Goal: Transaction & Acquisition: Purchase product/service

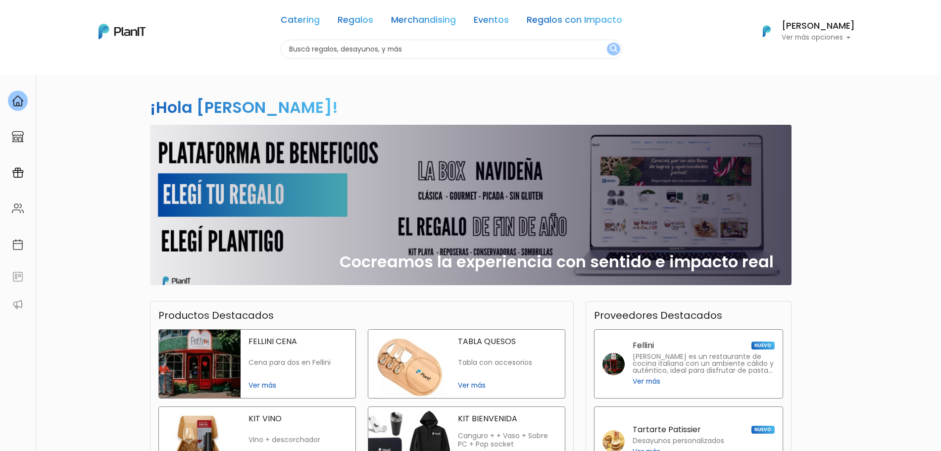
click at [339, 20] on div "Catering Regalos Merchandising Eventos Regalos con Impacto" at bounding box center [452, 22] width 342 height 36
click at [378, 14] on div "Catering Regalos Merchandising Eventos Regalos con Impacto" at bounding box center [452, 22] width 342 height 36
click at [360, 22] on link "Regalos" at bounding box center [356, 22] width 36 height 12
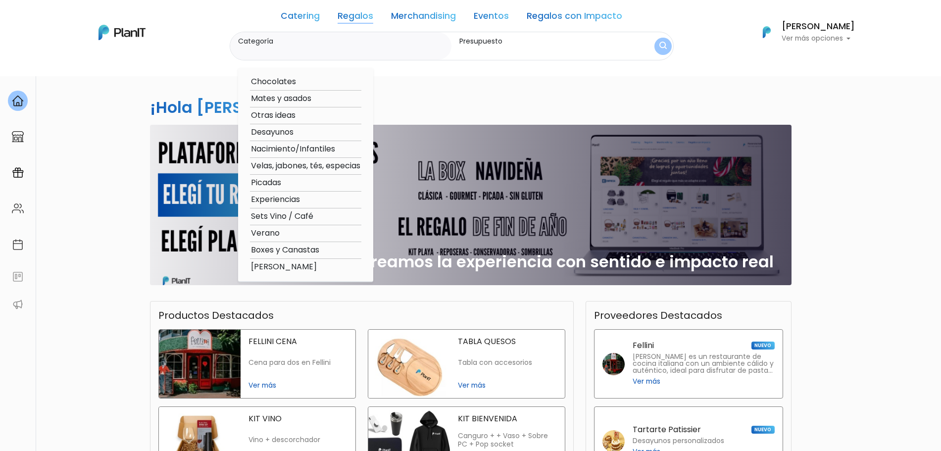
click at [299, 160] on option "Velas, jabones, tés, especias" at bounding box center [305, 166] width 111 height 12
type input "Velas, jabones, tés, especias"
type input "$0 - $1000"
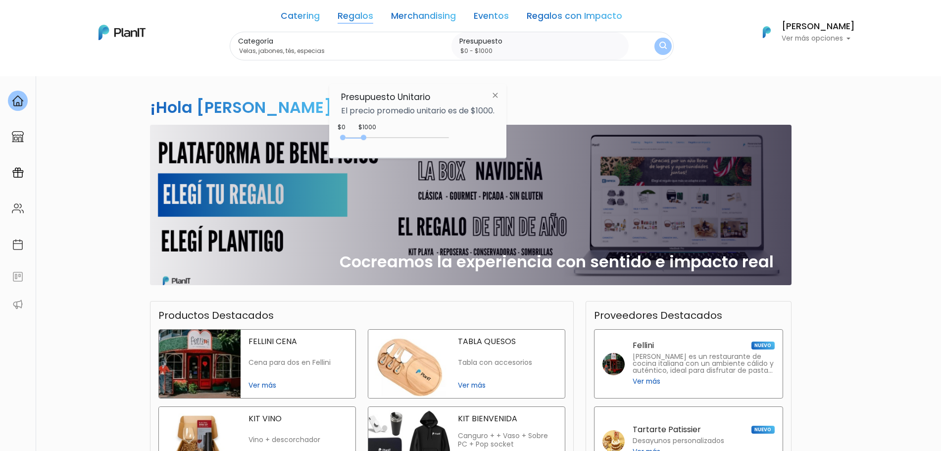
click at [356, 139] on div "0 : 1000 0 1000" at bounding box center [397, 140] width 104 height 10
click at [661, 43] on img "submit" at bounding box center [662, 47] width 11 height 14
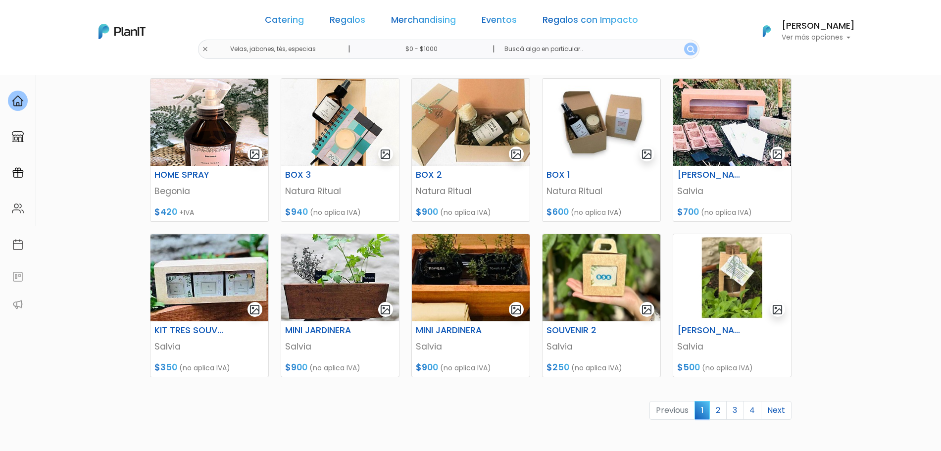
scroll to position [305, 0]
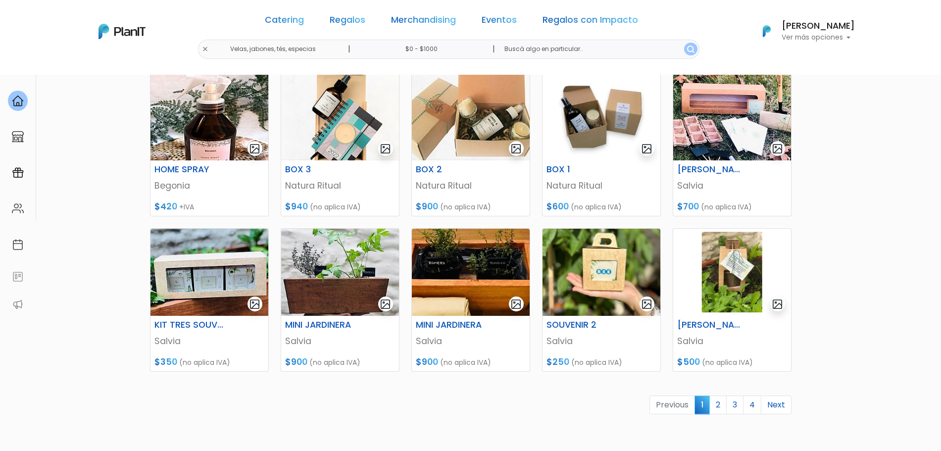
click at [718, 408] on link "2" at bounding box center [717, 404] width 17 height 19
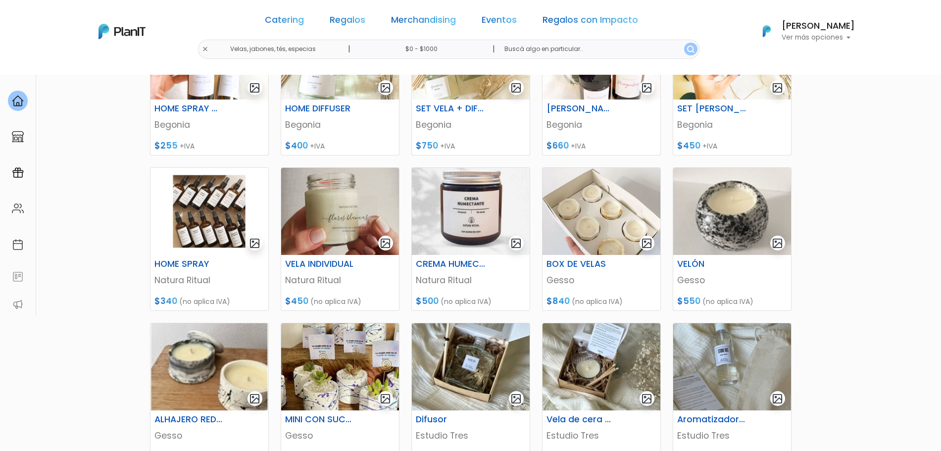
drag, startPoint x: 949, startPoint y: 104, endPoint x: 950, endPoint y: 209, distance: 104.4
click at [940, 209] on html "Catering Regalos Merchandising Eventos Regalos con Impacto Velas, jabones, tés,…" at bounding box center [470, 15] width 941 height 451
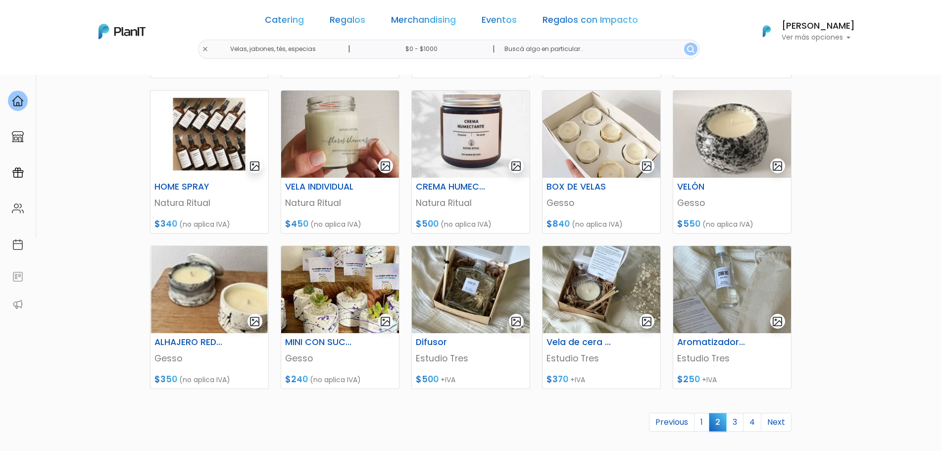
scroll to position [305, 0]
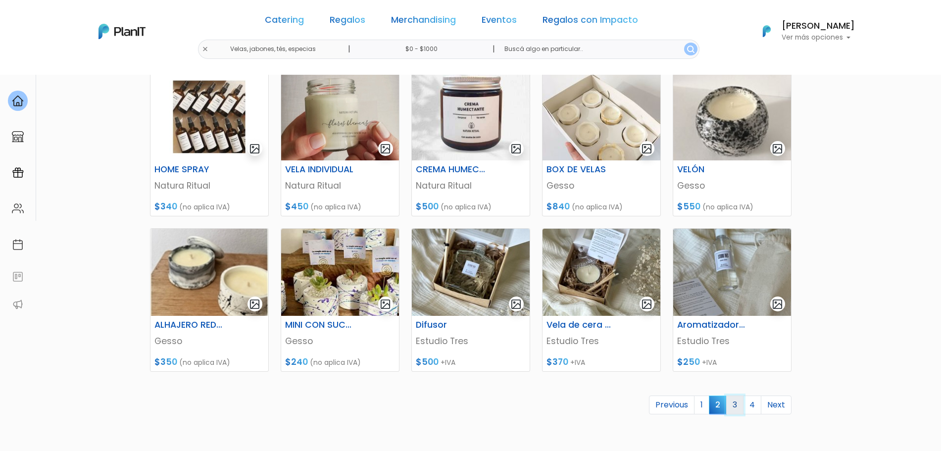
click at [736, 406] on link "3" at bounding box center [734, 404] width 17 height 19
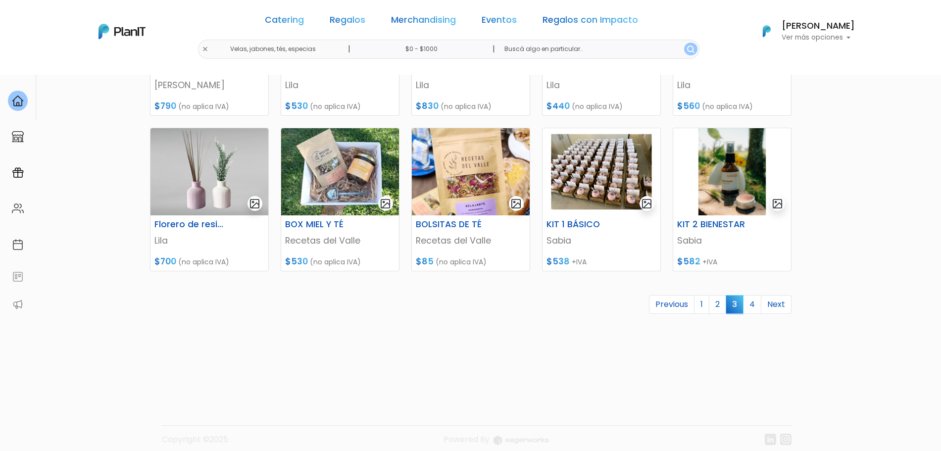
scroll to position [406, 0]
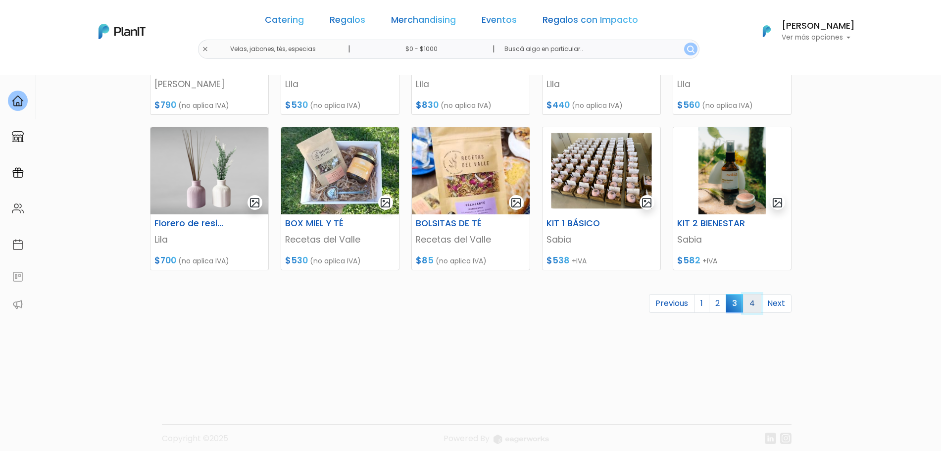
click at [747, 302] on link "4" at bounding box center [752, 303] width 18 height 19
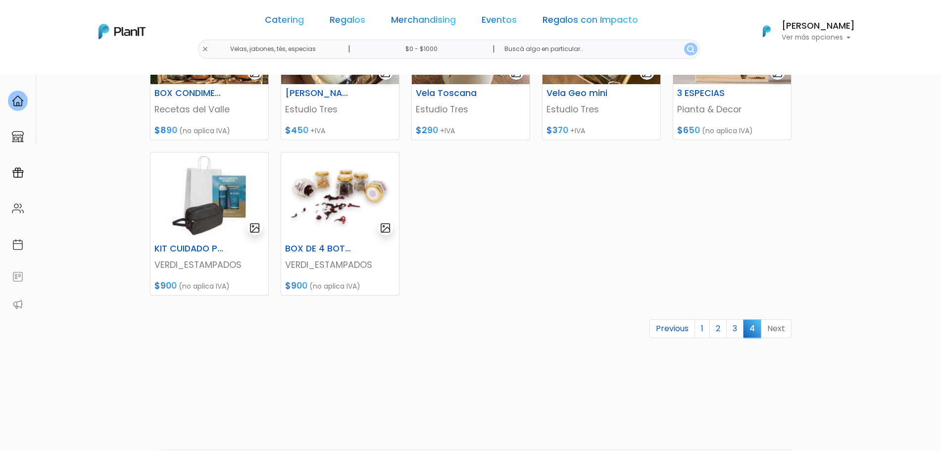
scroll to position [378, 0]
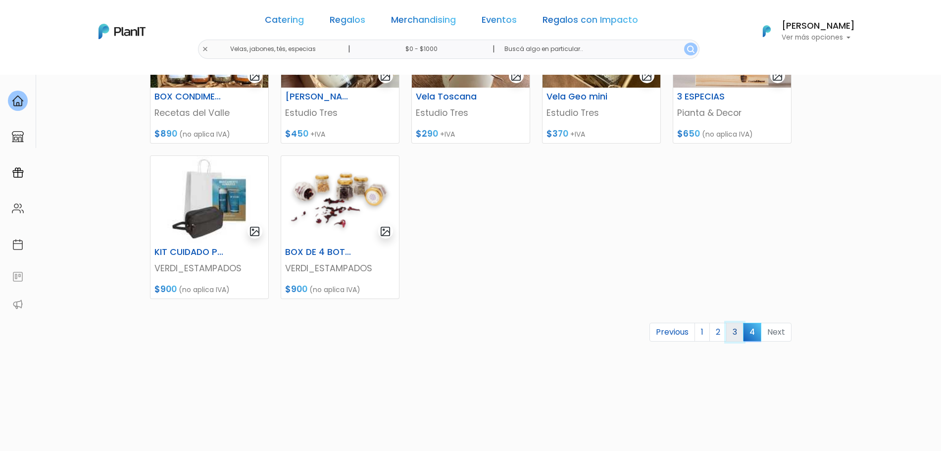
click at [738, 334] on link "3" at bounding box center [734, 332] width 17 height 19
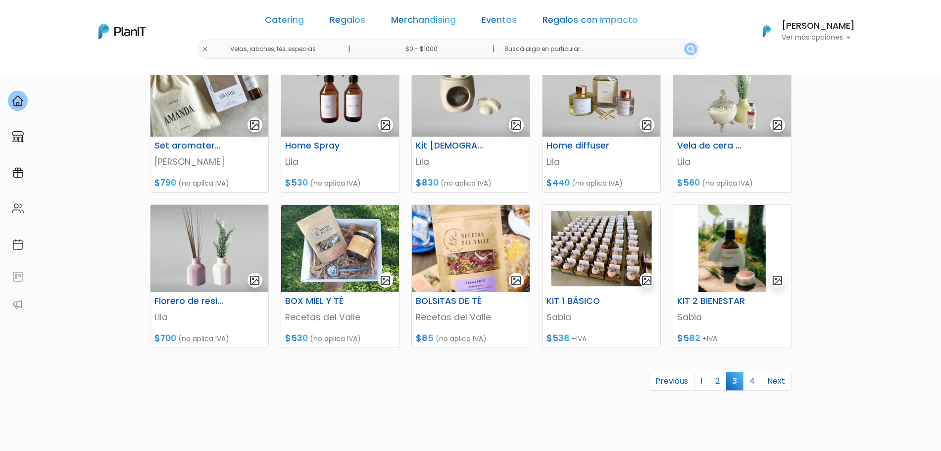
scroll to position [352, 0]
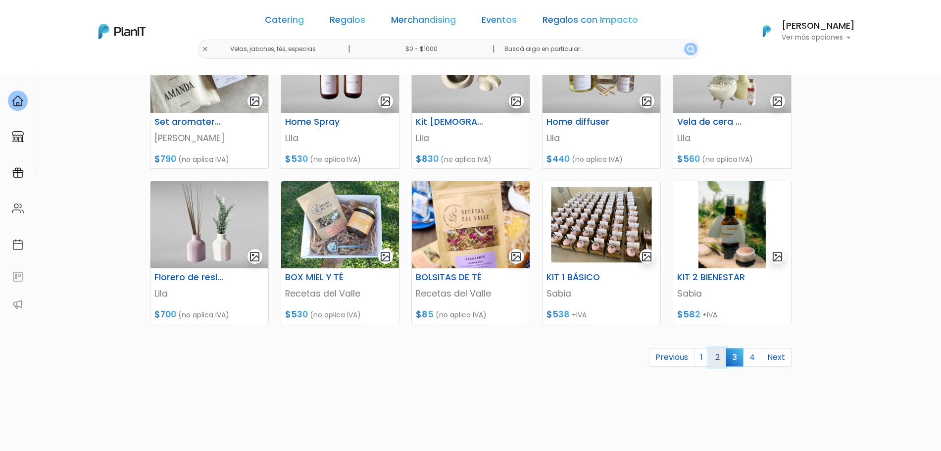
click at [714, 356] on link "2" at bounding box center [717, 357] width 17 height 19
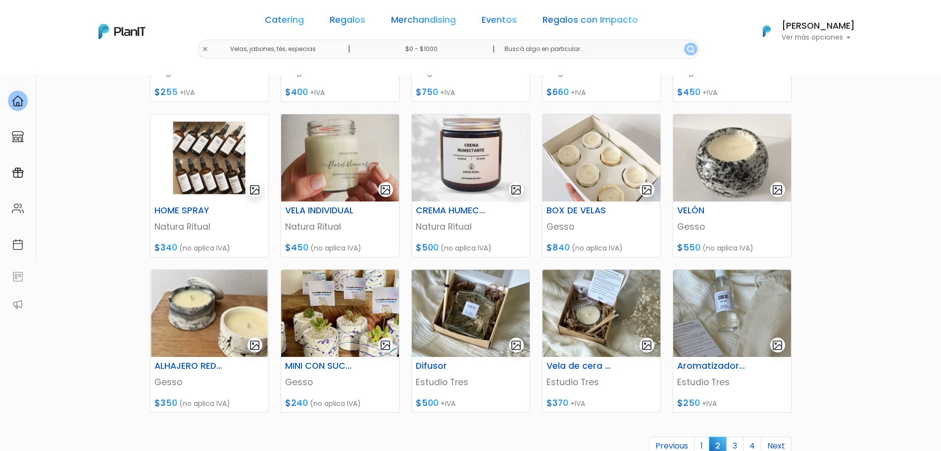
scroll to position [263, 0]
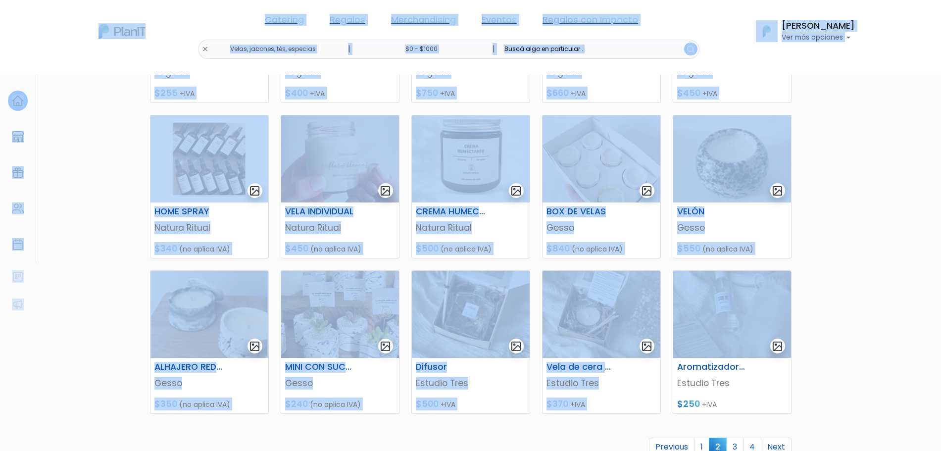
drag, startPoint x: 914, startPoint y: 325, endPoint x: 950, endPoint y: 322, distance: 35.7
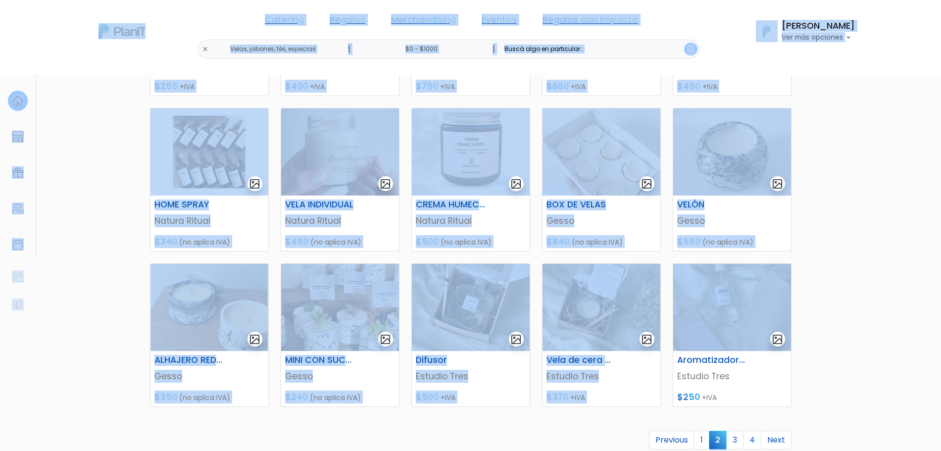
scroll to position [275, 0]
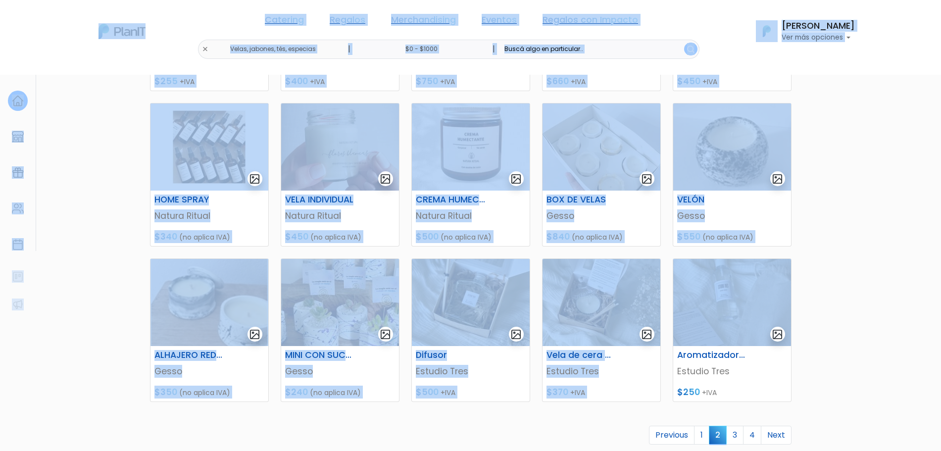
click at [909, 309] on section "57 resultados Regalos Velas, jabones, tés, especias Hay 57 opciones Velas - Dif…" at bounding box center [470, 154] width 941 height 709
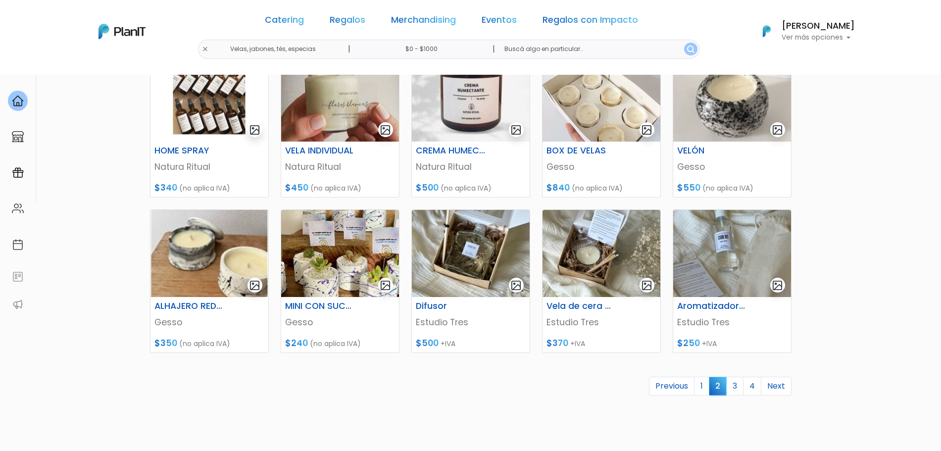
scroll to position [325, 0]
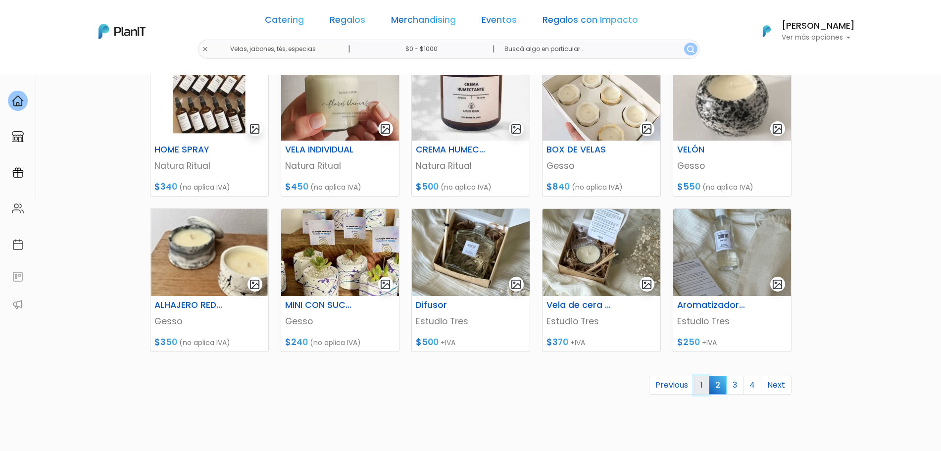
click at [703, 385] on link "1" at bounding box center [701, 385] width 15 height 19
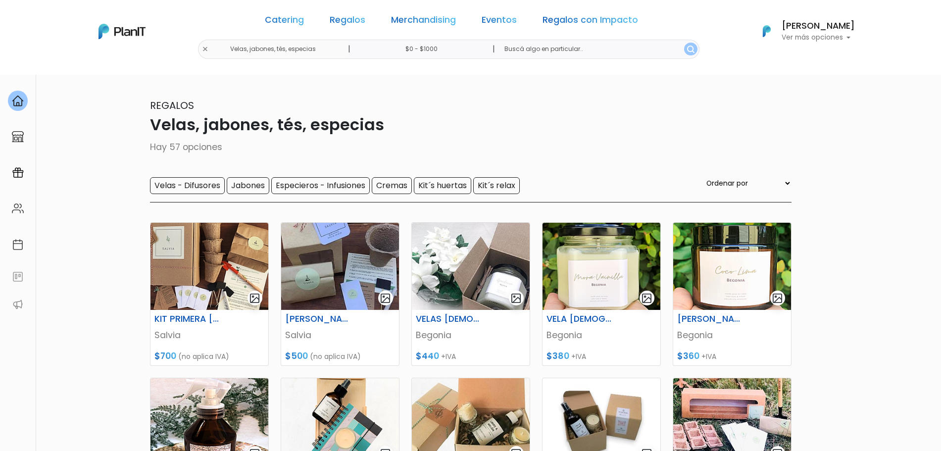
drag, startPoint x: 941, startPoint y: 160, endPoint x: 935, endPoint y: 194, distance: 33.7
click at [935, 194] on section "57 resultados Regalos Velas, jabones, tés, especias Hay 57 opciones Velas - Dif…" at bounding box center [470, 428] width 941 height 709
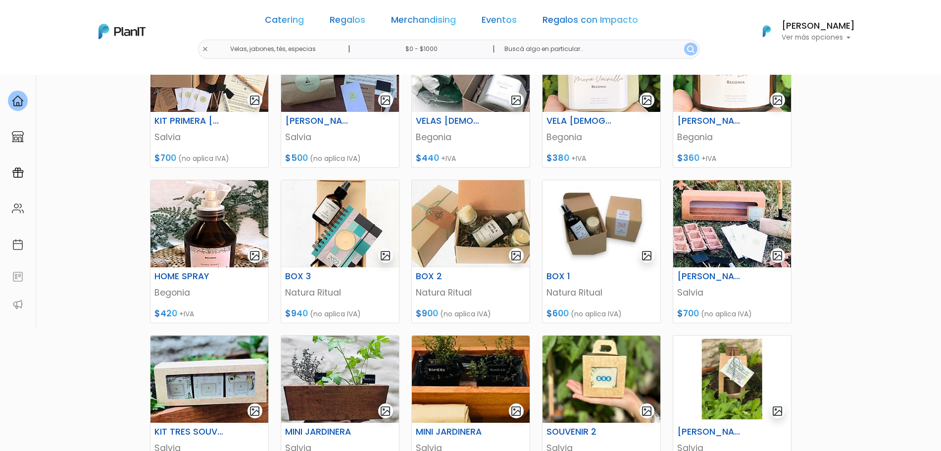
scroll to position [222, 0]
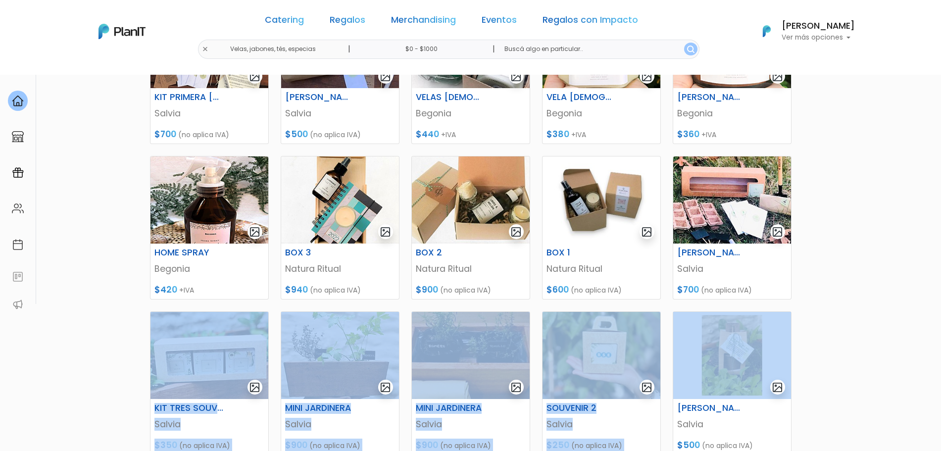
drag, startPoint x: 920, startPoint y: 301, endPoint x: 917, endPoint y: 317, distance: 16.5
click at [917, 317] on section "57 resultados Regalos Velas, jabones, tés, especias Hay 57 opciones Velas - Dif…" at bounding box center [470, 206] width 941 height 709
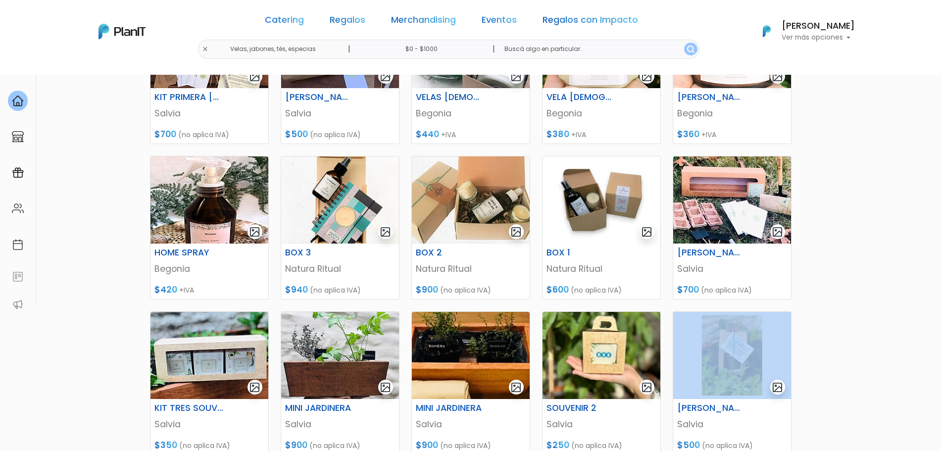
drag, startPoint x: 917, startPoint y: 317, endPoint x: 931, endPoint y: 305, distance: 18.3
click at [931, 305] on section "57 resultados Regalos Velas, jabones, tés, especias Hay 57 opciones Velas - Dif…" at bounding box center [470, 206] width 941 height 709
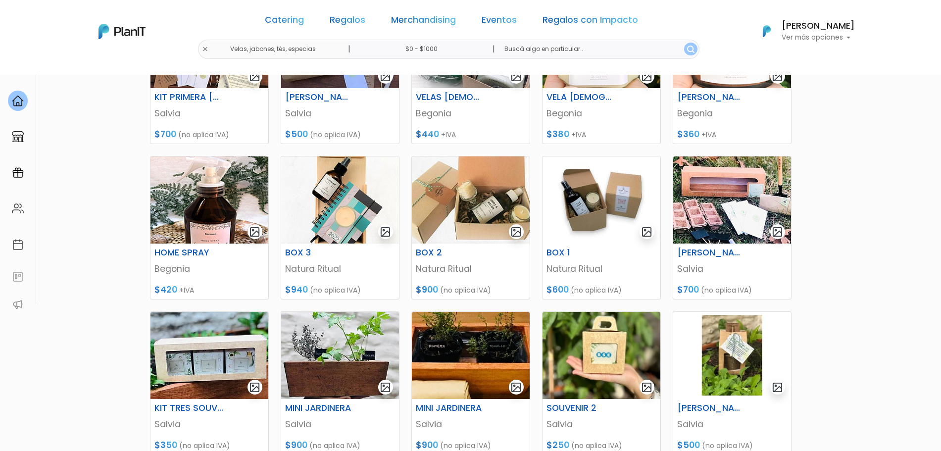
click at [931, 305] on section "57 resultados Regalos Velas, jabones, tés, especias Hay 57 opciones Velas - Dif…" at bounding box center [470, 206] width 941 height 709
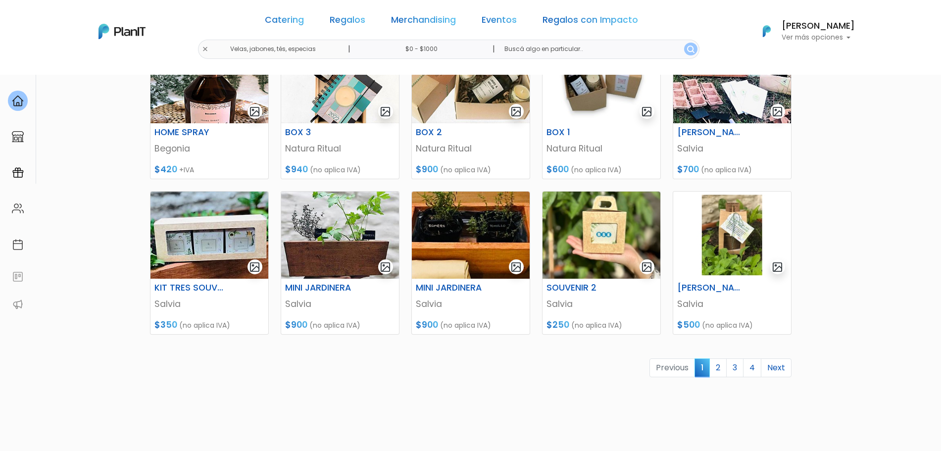
scroll to position [0, 0]
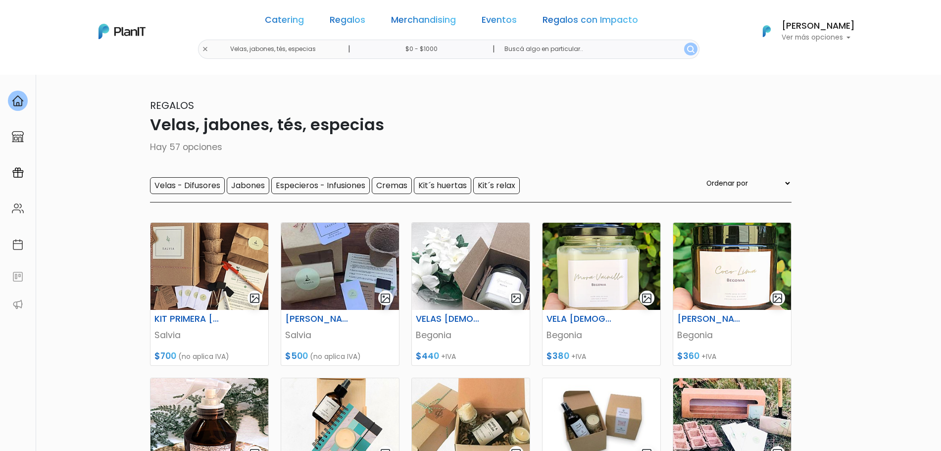
click at [339, 15] on div "Catering Regalos Merchandising Eventos Regalos con Impacto" at bounding box center [451, 22] width 381 height 36
click at [350, 18] on link "Regalos" at bounding box center [348, 22] width 36 height 12
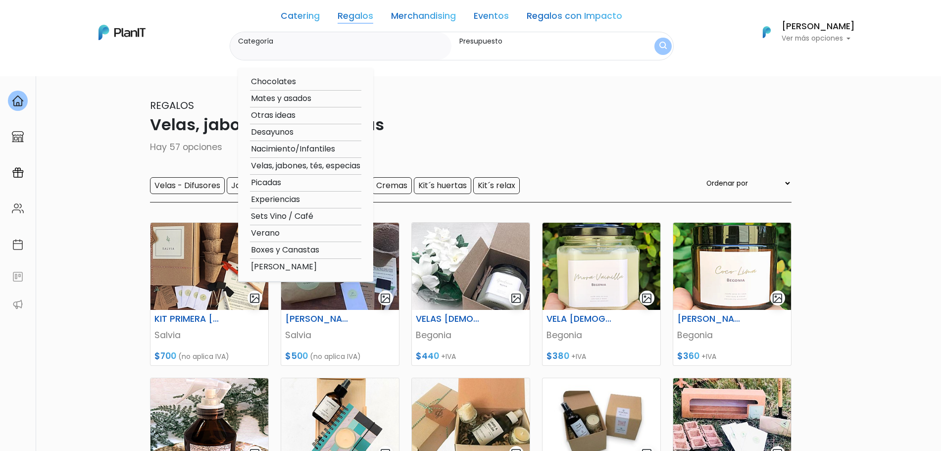
click at [283, 133] on option "Desayunos" at bounding box center [305, 132] width 111 height 12
type input "Desayunos"
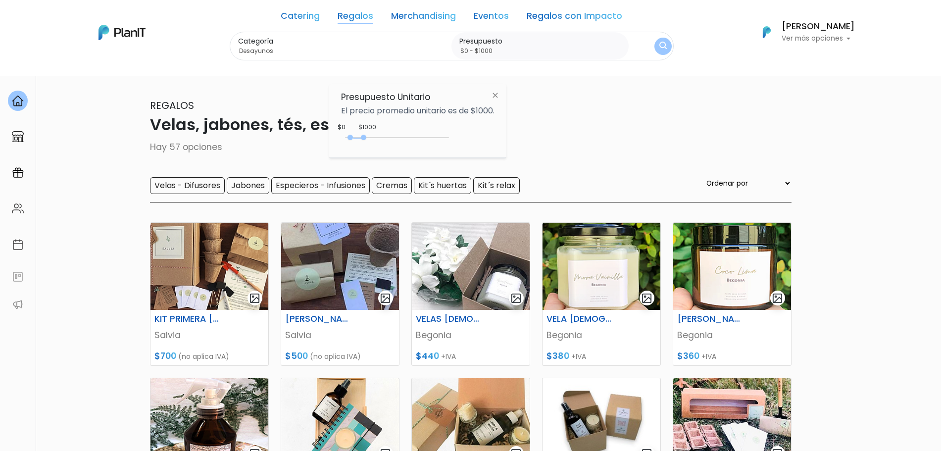
click at [353, 138] on div at bounding box center [359, 138] width 13 height 1
drag, startPoint x: 352, startPoint y: 138, endPoint x: 331, endPoint y: 137, distance: 20.8
click at [331, 137] on div "Presupuesto Unitario El precio promedio unitario es de $1000. $1000 $0 0 : 1000…" at bounding box center [417, 121] width 177 height 74
type input "$0 - $300"
drag, startPoint x: 364, startPoint y: 138, endPoint x: 351, endPoint y: 141, distance: 13.1
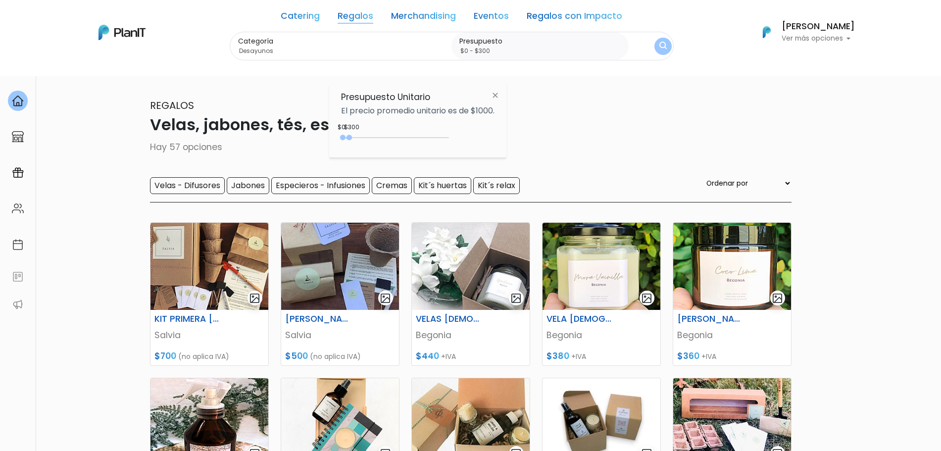
click at [351, 141] on div "0 : 300 0 300" at bounding box center [397, 140] width 104 height 10
click at [665, 51] on button "submit" at bounding box center [662, 46] width 19 height 19
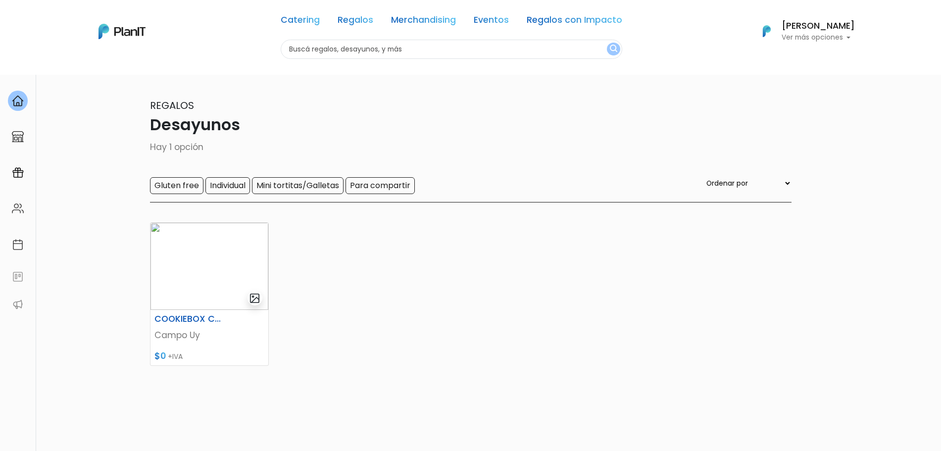
click at [235, 51] on div "Catering Regalos Merchandising Eventos Regalos con Impacto Desayunos | $0 - $30…" at bounding box center [471, 31] width 792 height 55
click at [353, 19] on link "Regalos" at bounding box center [356, 22] width 36 height 12
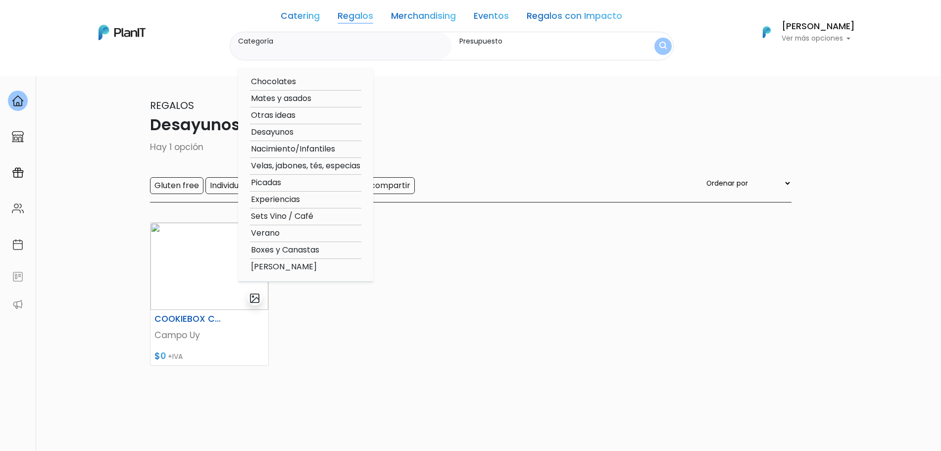
click at [270, 82] on option "Chocolates" at bounding box center [305, 82] width 111 height 12
type input "Chocolates"
type input "$0 - $300"
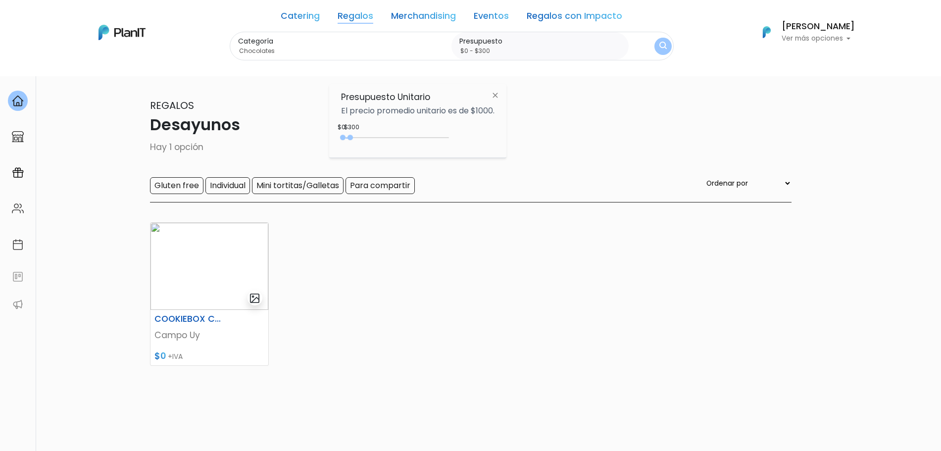
click at [352, 139] on div "0 : 350 0 350" at bounding box center [397, 140] width 104 height 10
click at [663, 46] on img "submit" at bounding box center [662, 47] width 11 height 14
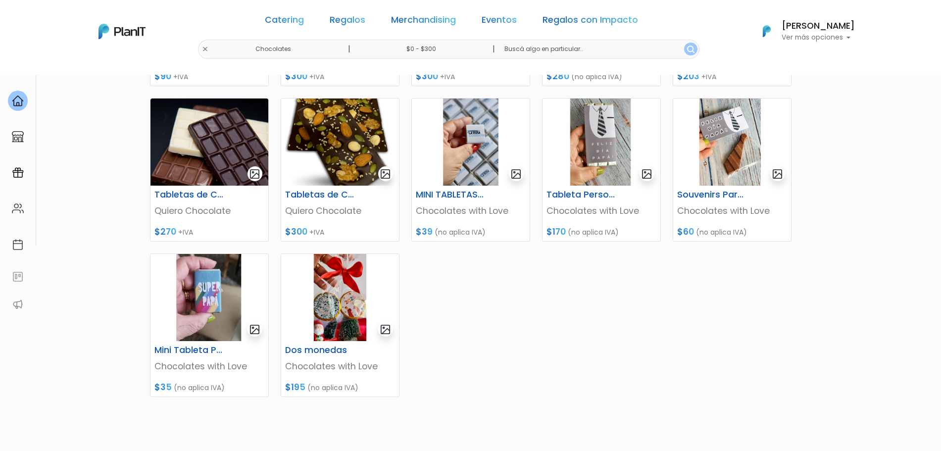
scroll to position [289, 0]
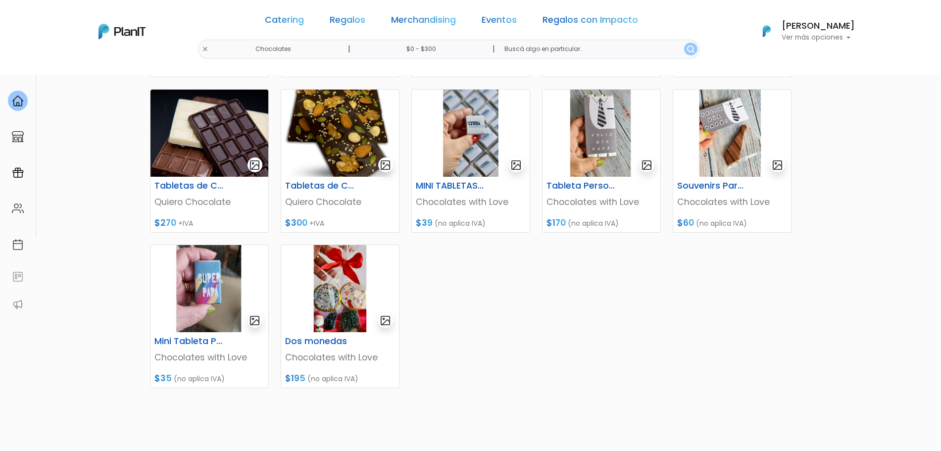
drag, startPoint x: 939, startPoint y: 261, endPoint x: 937, endPoint y: 270, distance: 9.5
click at [937, 270] on section "12 resultados Regalos Chocolates Hay 12 opciones Cajas Tabletas individuales Mo…" at bounding box center [470, 127] width 941 height 682
click at [535, 332] on div "Oreopaletas Delfi Schupp LAB $90 +IVA Choco Chiqui Delfi Schupp LAB $300 +IVA M…" at bounding box center [470, 194] width 653 height 545
click at [455, 184] on h6 "MINI TABLETAS PERSONALIZADAS" at bounding box center [450, 186] width 81 height 10
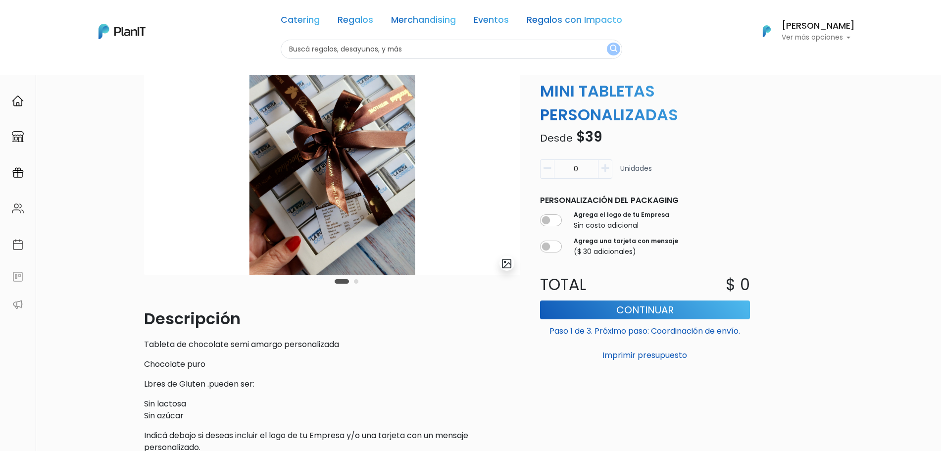
drag, startPoint x: 950, startPoint y: 141, endPoint x: 944, endPoint y: 179, distance: 39.0
click at [940, 179] on html "Catering Regalos Merchandising Eventos Regalos con Impacto Catering Regalos Mer…" at bounding box center [470, 167] width 941 height 451
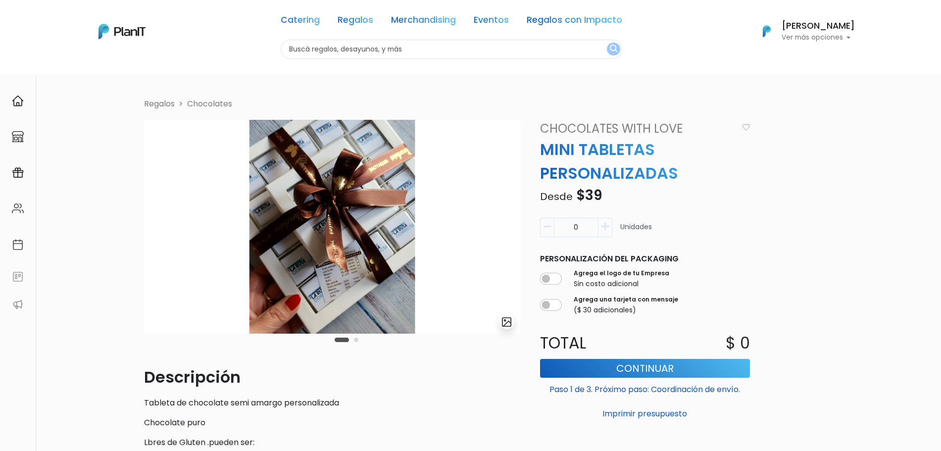
click at [145, 354] on div "slide 3 of 2" at bounding box center [332, 243] width 376 height 246
click at [351, 342] on div "Carousel Pagination" at bounding box center [346, 340] width 29 height 12
click at [354, 342] on div "Carousel Pagination" at bounding box center [346, 340] width 29 height 12
click at [355, 341] on button "Carousel Page 2" at bounding box center [356, 340] width 4 height 4
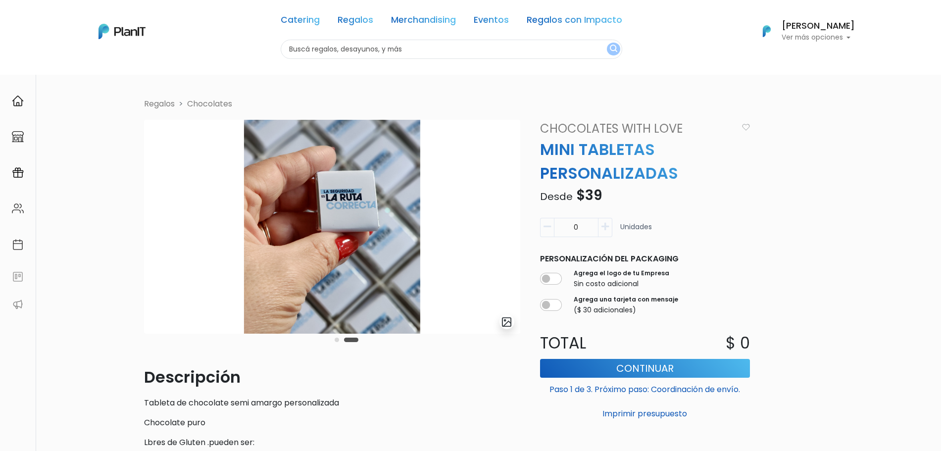
click at [335, 342] on div "Carousel Pagination" at bounding box center [346, 340] width 29 height 12
click at [887, 26] on nav "Catering Regalos Merchandising Eventos Regalos con Impacto Catering Regalos Mer…" at bounding box center [470, 37] width 941 height 75
click at [361, 19] on link "Regalos" at bounding box center [356, 22] width 36 height 12
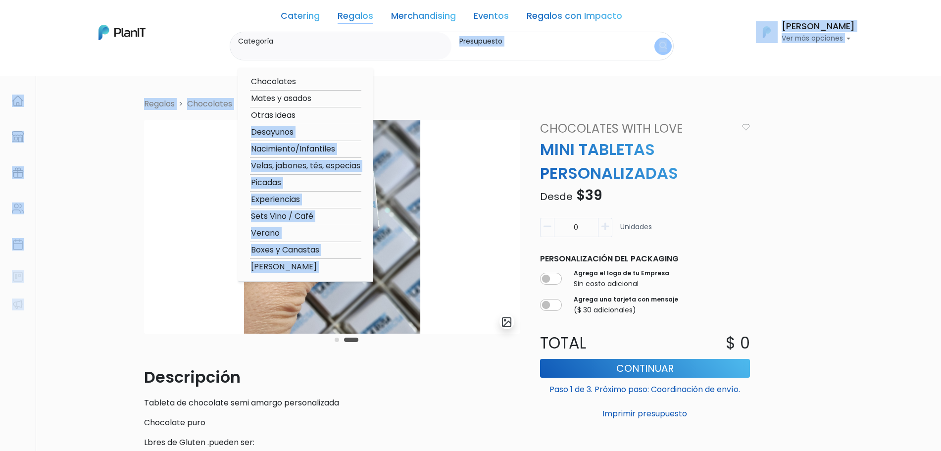
drag, startPoint x: 343, startPoint y: 139, endPoint x: 217, endPoint y: 154, distance: 126.7
click at [217, 154] on body "Catering Regalos Merchandising Eventos Regalos con Impacto Catering Regalos Mer…" at bounding box center [470, 225] width 941 height 451
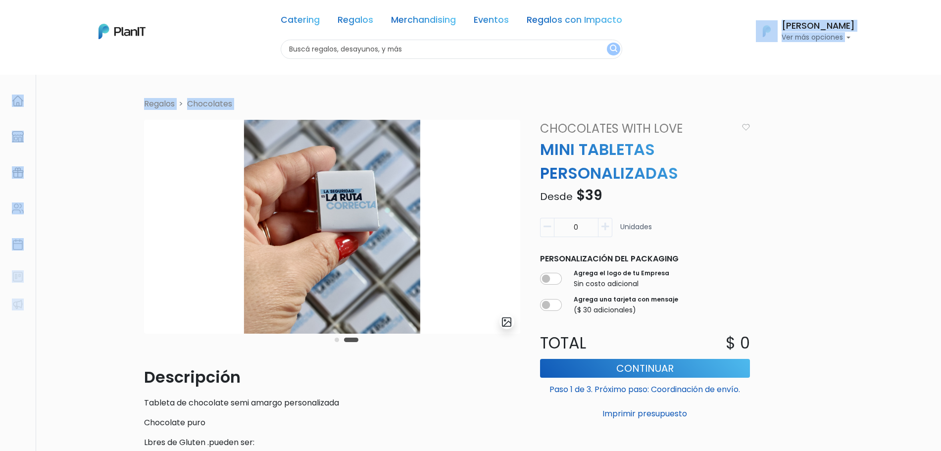
click at [343, 17] on link "Regalos" at bounding box center [356, 22] width 36 height 12
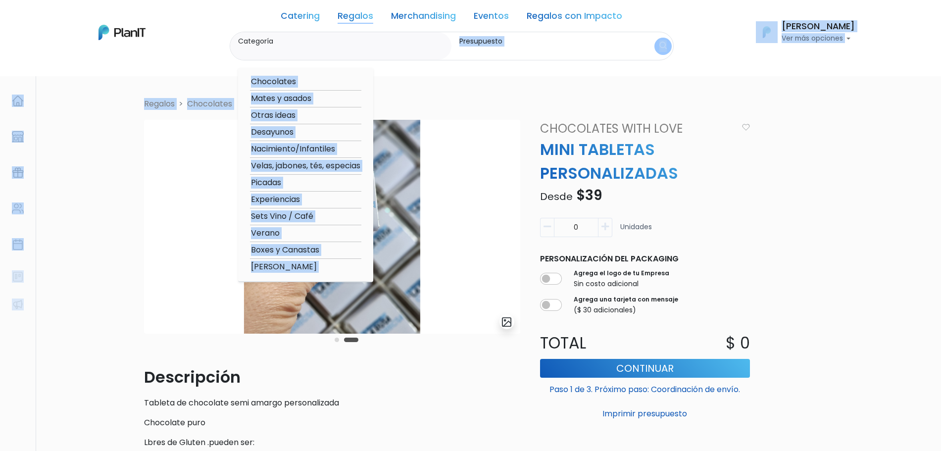
click at [333, 171] on option "Velas, jabones, tés, especias" at bounding box center [305, 166] width 111 height 12
type input "Velas, jabones, tés, especias"
type input "$0 - $1000"
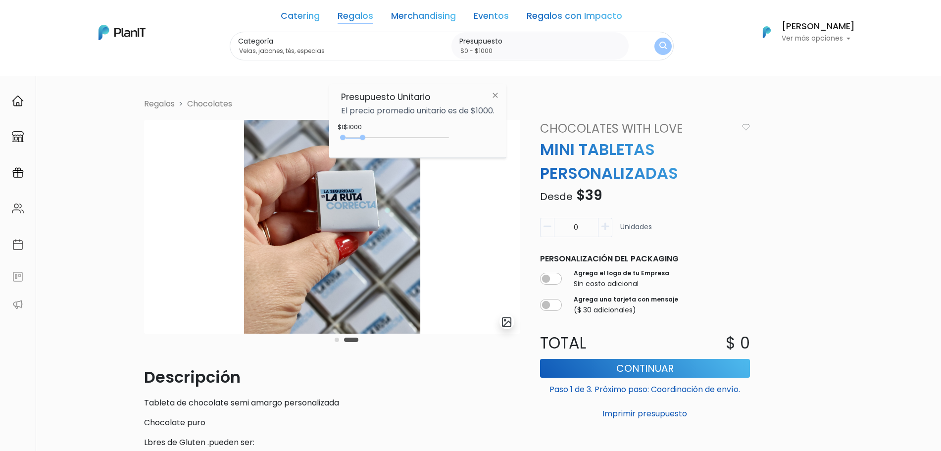
click at [365, 141] on div "0 : 950 0 950" at bounding box center [397, 140] width 104 height 10
click at [661, 42] on img "submit" at bounding box center [662, 46] width 9 height 11
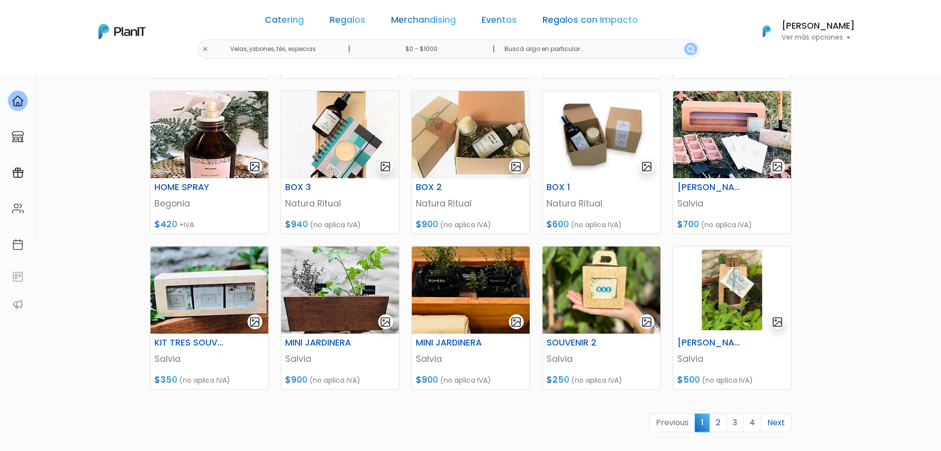
scroll to position [305, 0]
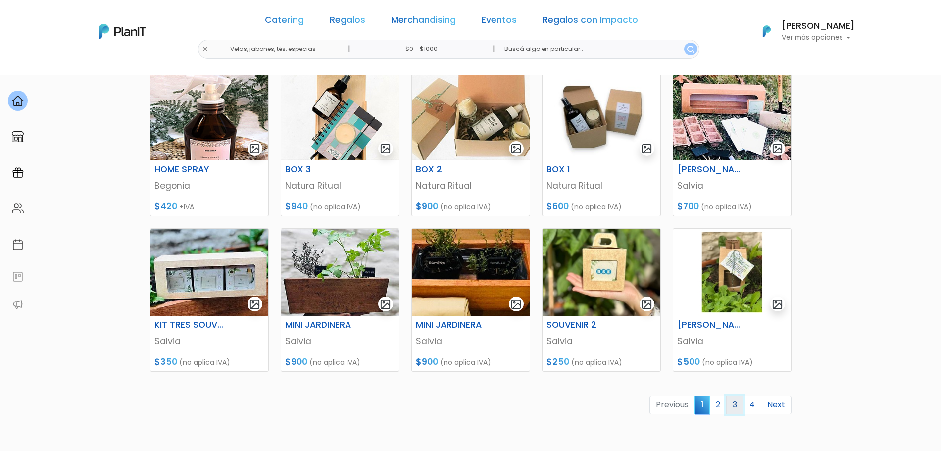
click at [739, 408] on link "3" at bounding box center [734, 404] width 17 height 19
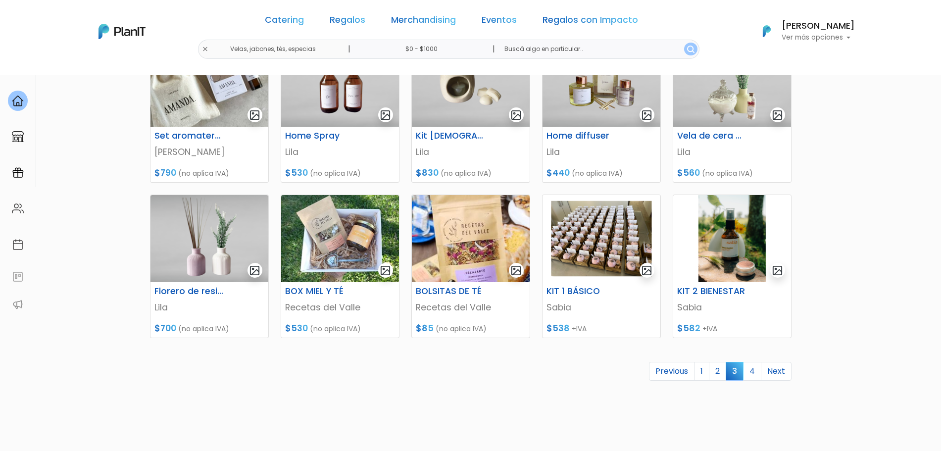
scroll to position [327, 0]
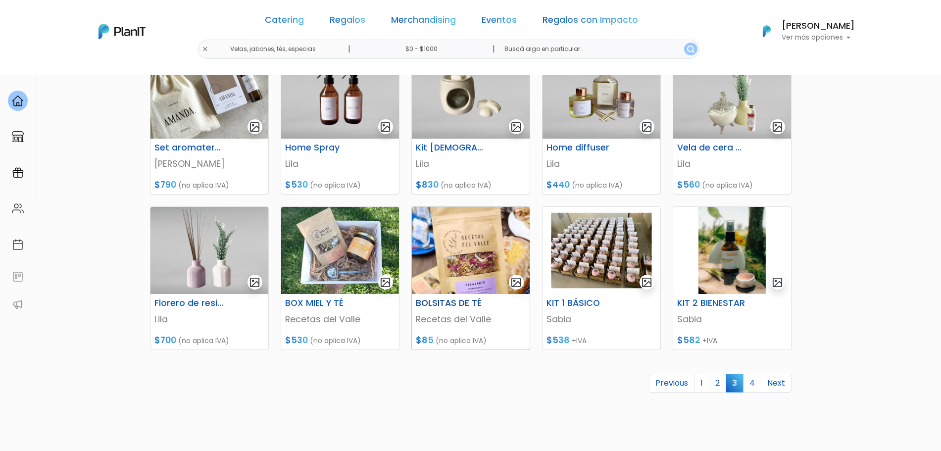
click at [477, 323] on p "Recetas del Valle" at bounding box center [471, 319] width 110 height 13
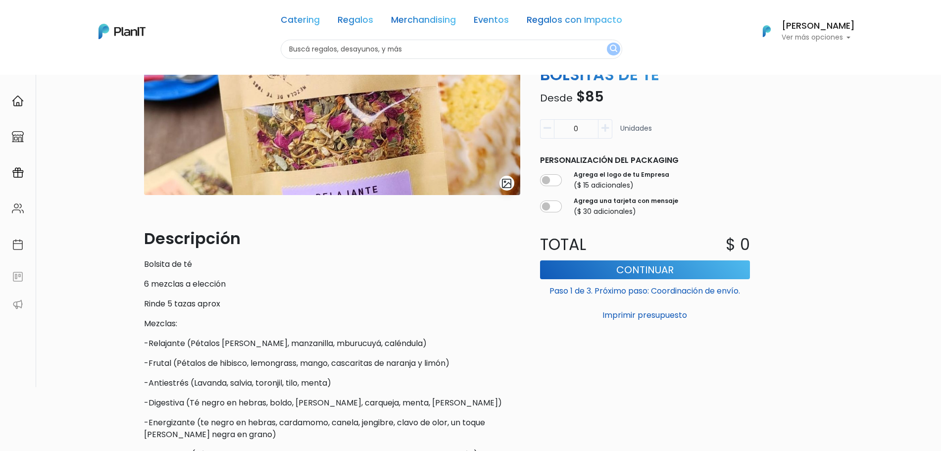
scroll to position [145, 0]
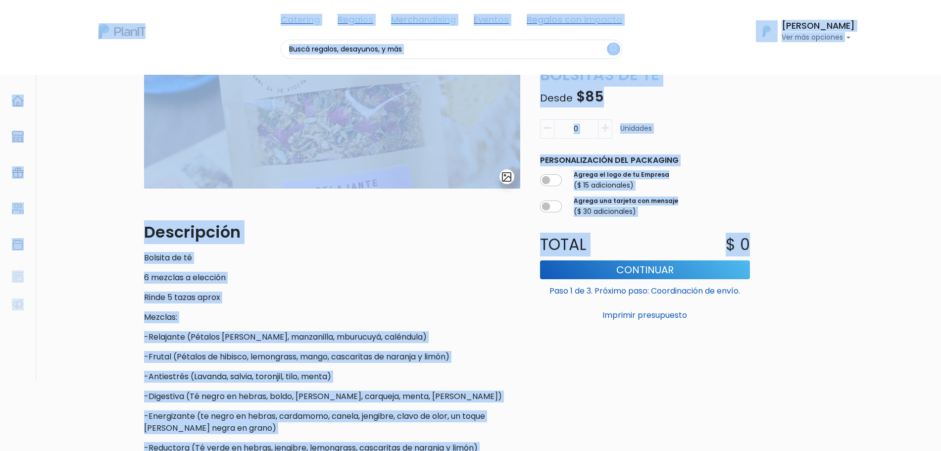
drag, startPoint x: 938, startPoint y: 178, endPoint x: 941, endPoint y: 189, distance: 11.3
click at [940, 189] on html "Catering Regalos Merchandising Eventos Regalos con Impacto Catering Regalos Mer…" at bounding box center [470, 80] width 941 height 451
click at [918, 174] on div "Volver Regalos Velas, jabones, tés, especias slide 1 of 1 Descripción Bolsita d…" at bounding box center [470, 249] width 941 height 640
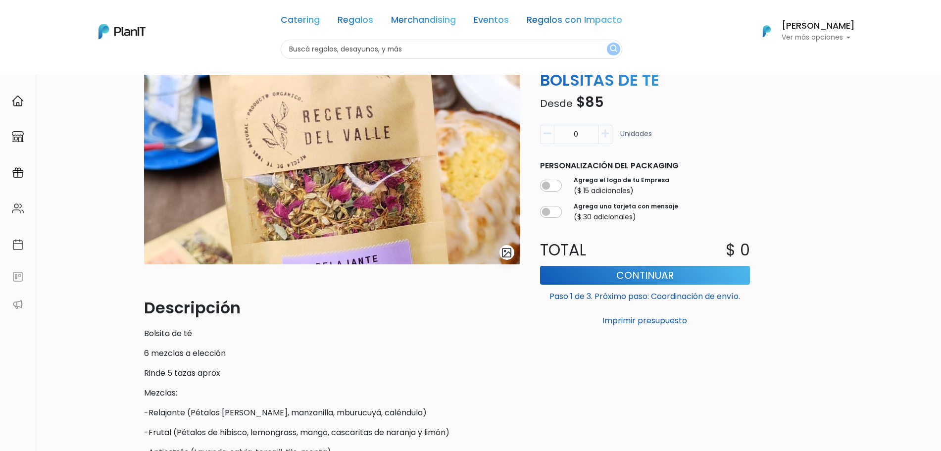
scroll to position [30, 0]
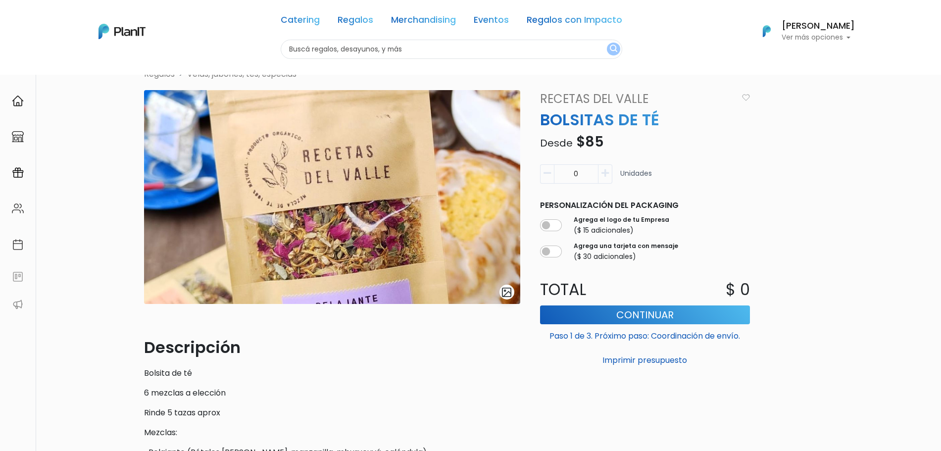
click at [511, 294] on img "submit" at bounding box center [506, 292] width 11 height 11
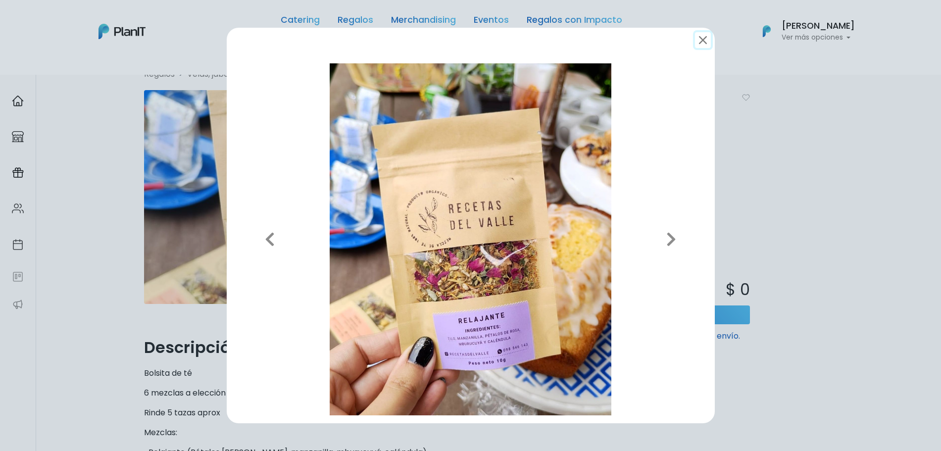
click at [705, 42] on button "submit" at bounding box center [703, 40] width 16 height 16
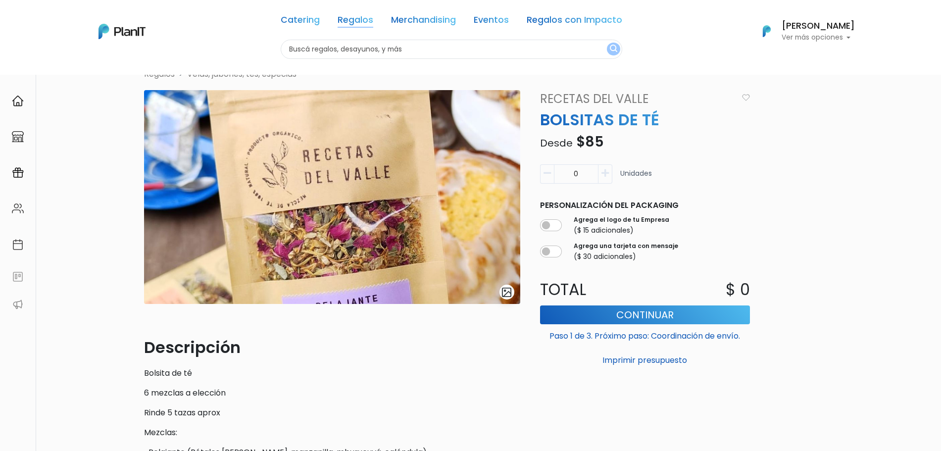
click at [364, 16] on link "Regalos" at bounding box center [356, 22] width 36 height 12
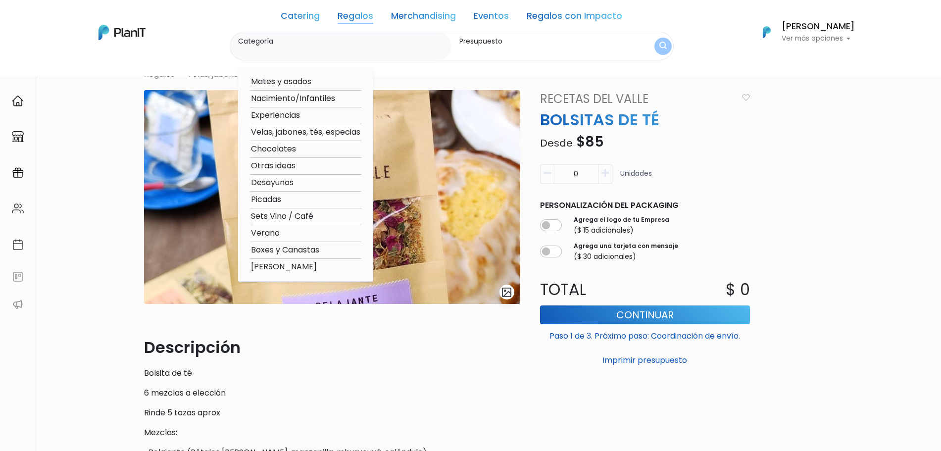
click at [284, 130] on option "Velas, jabones, tés, especias" at bounding box center [305, 132] width 111 height 12
type input "Velas, jabones, tés, especias"
type input "$0 - $1000"
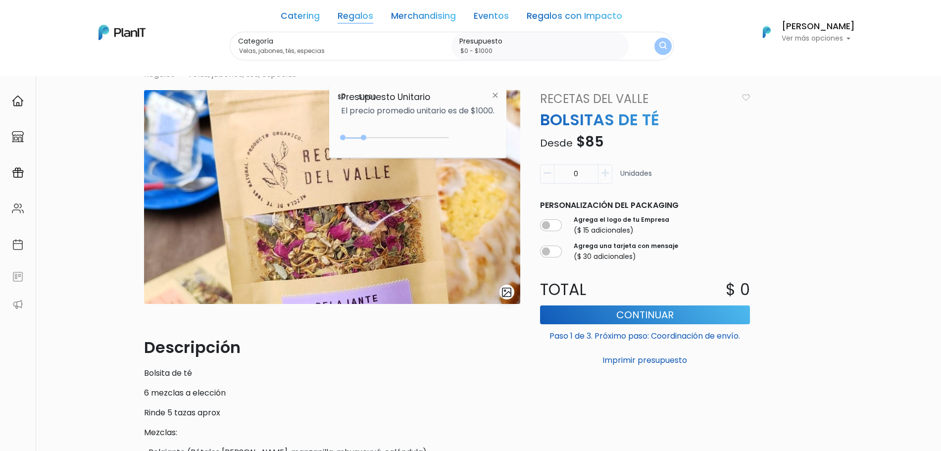
click at [664, 49] on img "submit" at bounding box center [662, 46] width 7 height 9
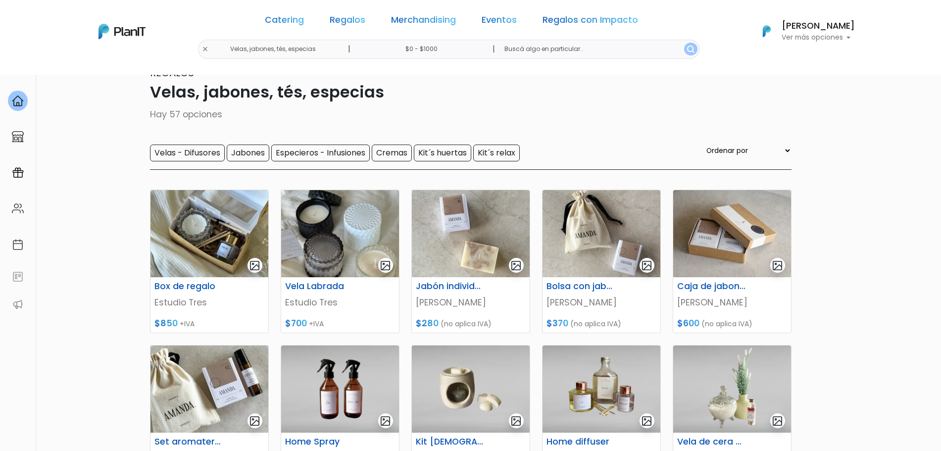
scroll to position [86, 0]
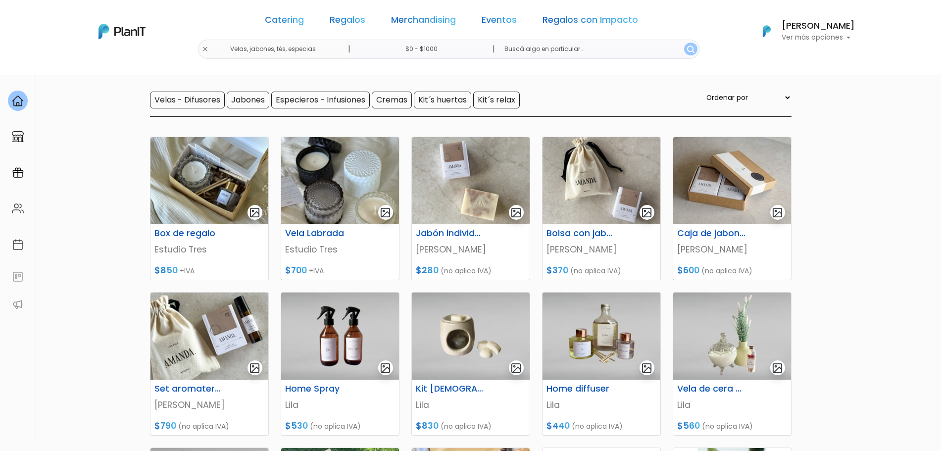
click at [439, 49] on input "$0 - $1000" at bounding box center [423, 49] width 150 height 19
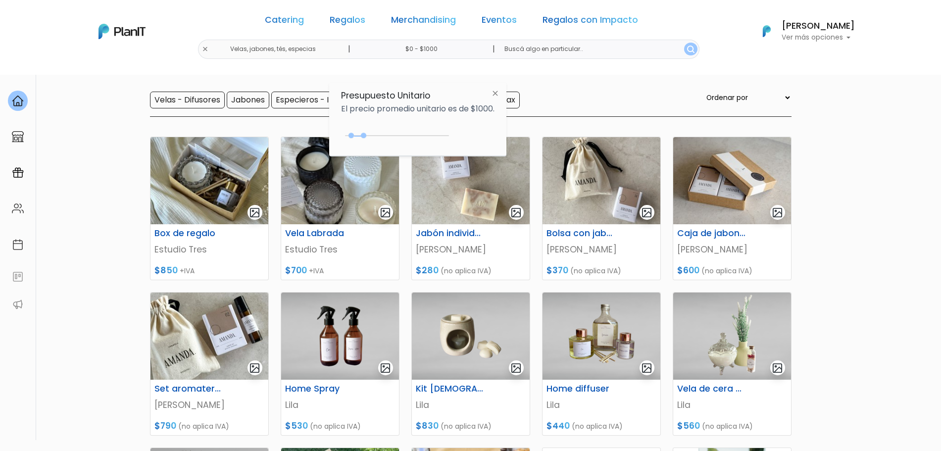
click at [354, 134] on div "400 : 1000 400 1000" at bounding box center [397, 138] width 104 height 10
click at [362, 137] on div "400 : 800 400 800" at bounding box center [397, 138] width 104 height 10
drag, startPoint x: 353, startPoint y: 138, endPoint x: 333, endPoint y: 138, distance: 19.8
click at [333, 138] on div "Presupuesto Unitario El precio promedio unitario es de $1000. $800 $0 0 : 800 0…" at bounding box center [417, 120] width 177 height 74
drag, startPoint x: 357, startPoint y: 135, endPoint x: 346, endPoint y: 164, distance: 30.9
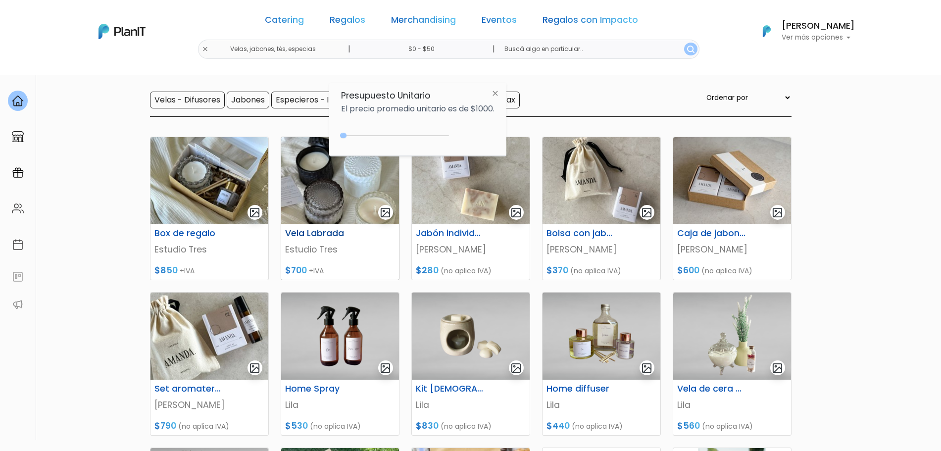
click at [346, 164] on body "Catering Regalos Merchandising Eventos Regalos con Impacto Velas, jabones, tés,…" at bounding box center [470, 139] width 941 height 451
click at [435, 50] on input "$0 - $50" at bounding box center [423, 49] width 150 height 19
type input "$0 - $100"
click at [686, 43] on button "submit" at bounding box center [692, 49] width 13 height 13
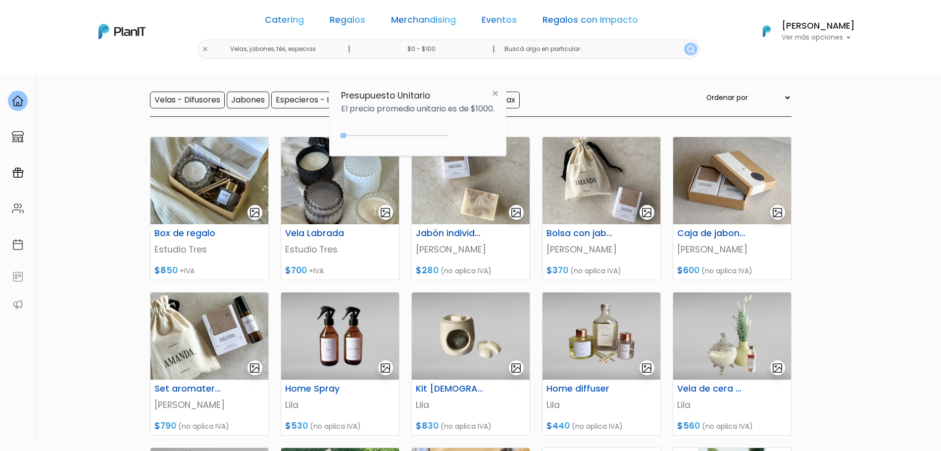
click at [684, 53] on button "submit" at bounding box center [690, 49] width 13 height 13
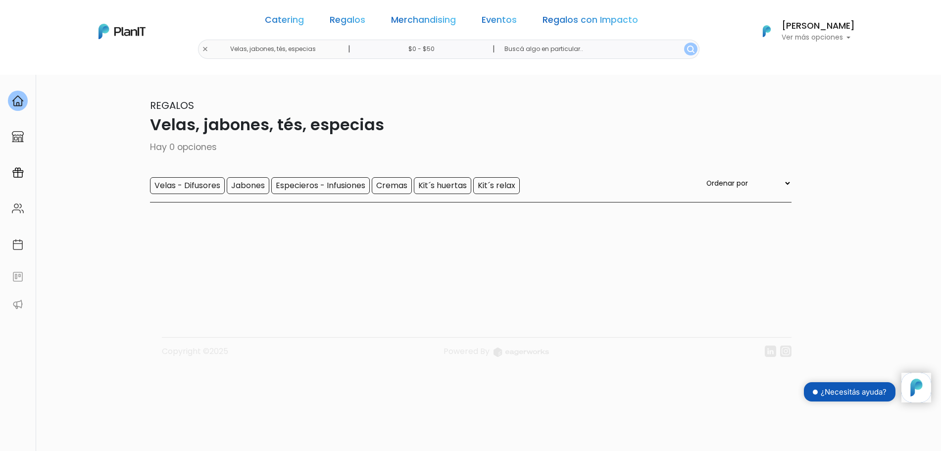
click at [410, 39] on div "Catering Regalos Merchandising Eventos Regalos con Impacto" at bounding box center [451, 22] width 381 height 36
click at [415, 47] on input "$0 - $50" at bounding box center [423, 49] width 150 height 19
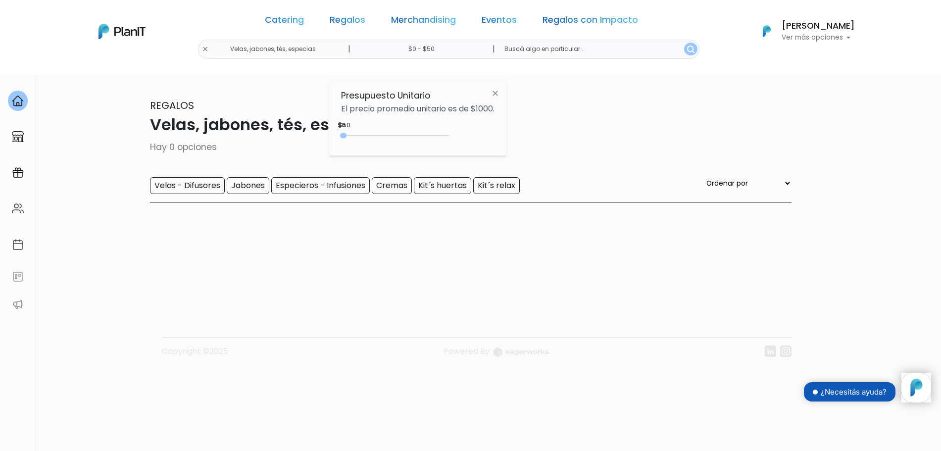
click at [363, 128] on div "$50 $0 0 : 50 0 50 0,50" at bounding box center [417, 138] width 153 height 20
click at [357, 135] on div at bounding box center [397, 135] width 104 height 1
click at [643, 46] on input "text" at bounding box center [597, 49] width 202 height 19
click at [684, 54] on button "submit" at bounding box center [690, 49] width 13 height 13
click at [429, 50] on input "$0 - $50" at bounding box center [423, 49] width 150 height 19
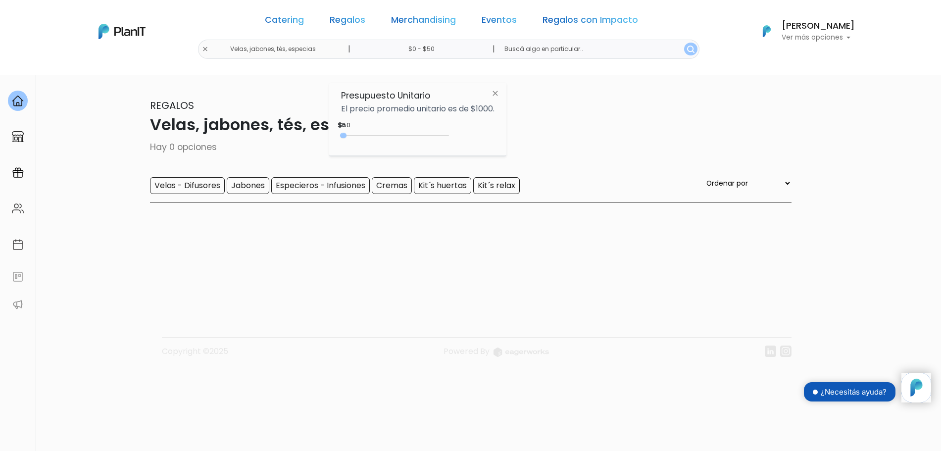
click at [378, 124] on div "Presupuesto Unitario El precio promedio unitario es de $1000. $50 $0 0 : 50 0 5…" at bounding box center [417, 120] width 177 height 74
click at [377, 128] on div "$50 $0 0 : 50 0 50 0,50" at bounding box center [417, 138] width 153 height 20
click at [369, 136] on div "0 : 1150 0 1150" at bounding box center [397, 138] width 104 height 10
click at [656, 51] on input "text" at bounding box center [597, 49] width 202 height 19
click at [687, 49] on img "submit" at bounding box center [690, 49] width 7 height 7
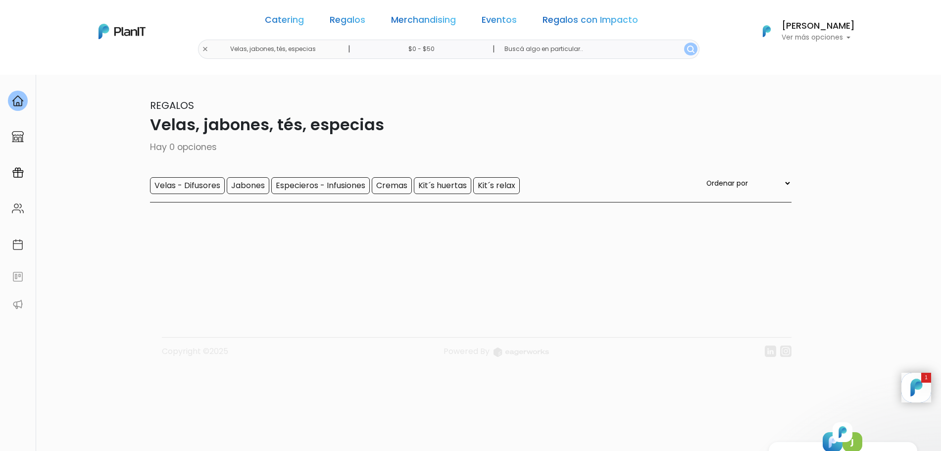
click at [906, 450] on icon "keyboard_arrow_down" at bounding box center [903, 455] width 15 height 15
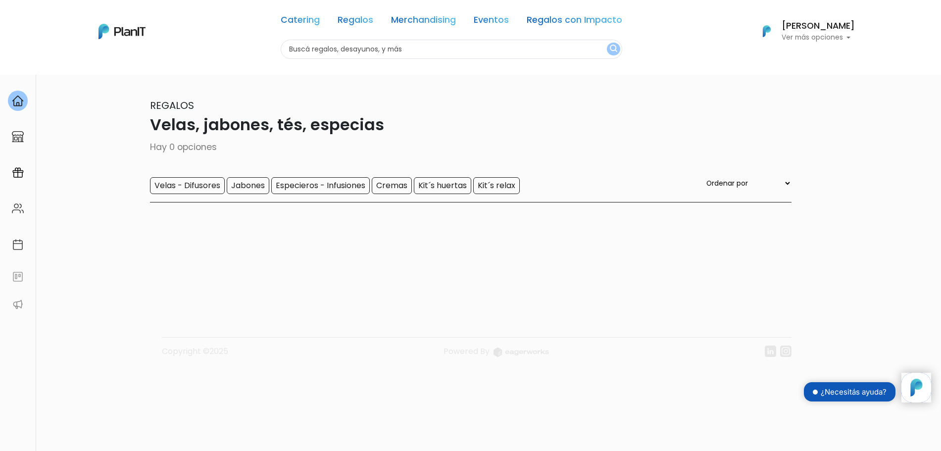
click at [235, 47] on div "Catering Regalos Merchandising Eventos Regalos con Impacto Velas, jabones, tés,…" at bounding box center [471, 31] width 792 height 55
click at [380, 19] on div "Catering Regalos Merchandising Eventos Regalos con Impacto" at bounding box center [452, 22] width 342 height 36
click at [363, 22] on link "Regalos" at bounding box center [356, 22] width 36 height 12
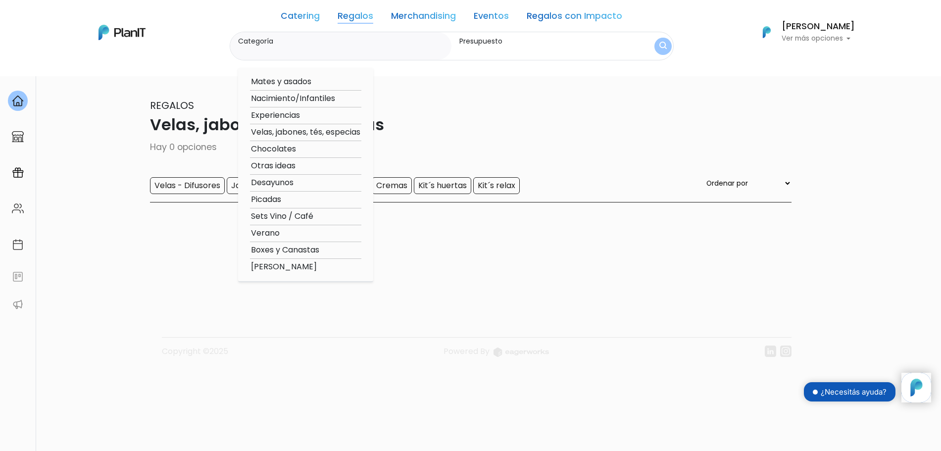
click at [279, 135] on option "Velas, jabones, tés, especias" at bounding box center [305, 132] width 111 height 12
type input "Velas, jabones, tés, especias"
type input "$0 - $50"
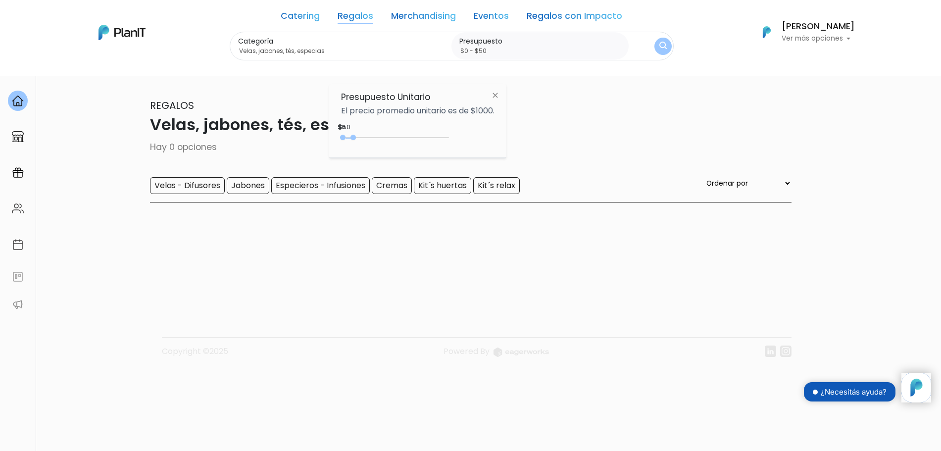
click at [356, 137] on div "0 : 500 0 500" at bounding box center [397, 140] width 104 height 10
click at [660, 51] on img "submit" at bounding box center [662, 46] width 11 height 13
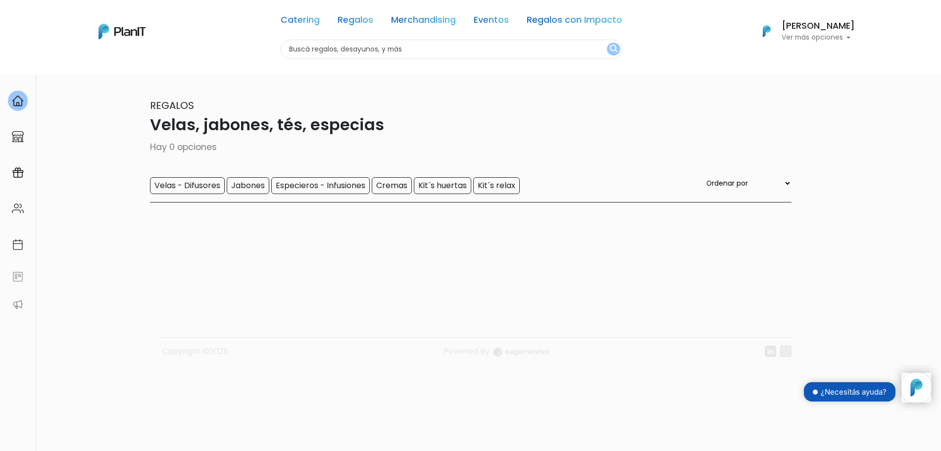
click at [234, 50] on div "Catering Regalos Merchandising Eventos Regalos con Impacto Velas, jabones, tés,…" at bounding box center [471, 31] width 792 height 55
click at [360, 25] on link "Regalos" at bounding box center [356, 22] width 36 height 12
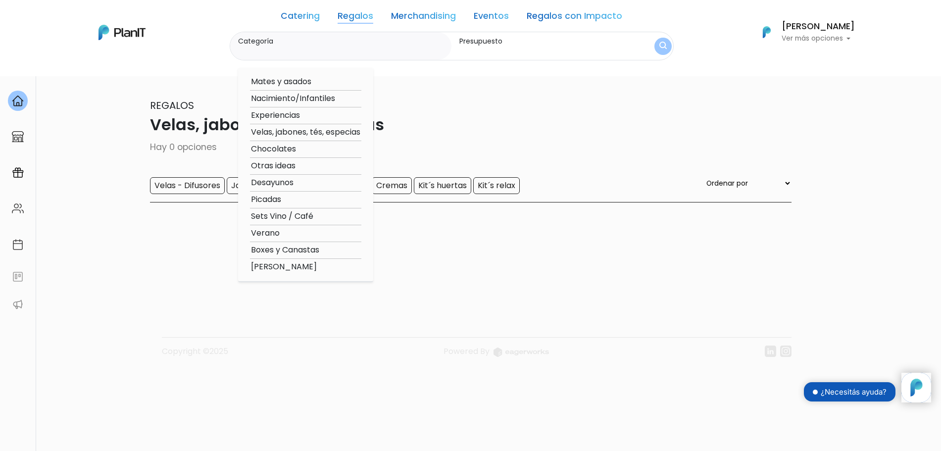
click at [273, 153] on option "Chocolates" at bounding box center [305, 149] width 111 height 12
type input "Chocolates"
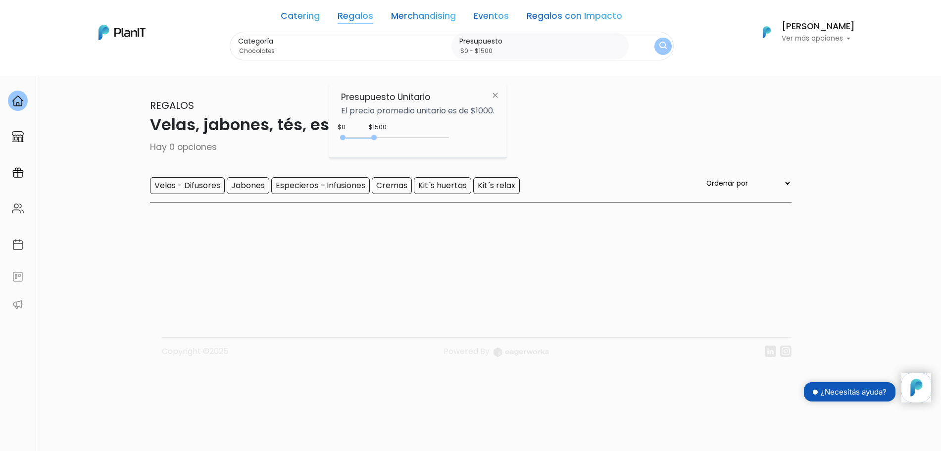
drag, startPoint x: 347, startPoint y: 142, endPoint x: 377, endPoint y: 150, distance: 30.9
click at [377, 150] on div "Presupuesto Unitario El precio promedio unitario es de $1000. $1500 $0 0 : 1500…" at bounding box center [417, 121] width 177 height 74
click at [377, 144] on div "0 : 1500 0 1500" at bounding box center [397, 140] width 104 height 10
type input "$0 - $550"
drag, startPoint x: 374, startPoint y: 139, endPoint x: 357, endPoint y: 137, distance: 17.5
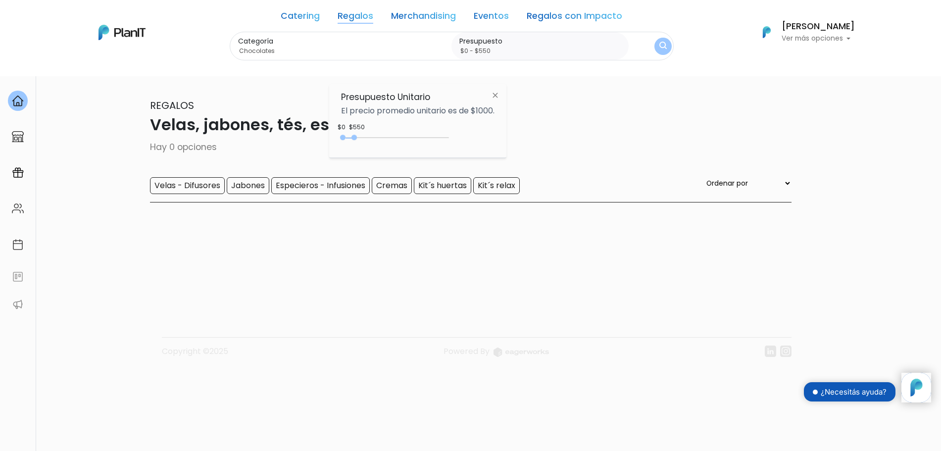
click at [357, 137] on div "0 : 550 0 550" at bounding box center [397, 140] width 104 height 10
click at [666, 43] on img "submit" at bounding box center [662, 46] width 7 height 9
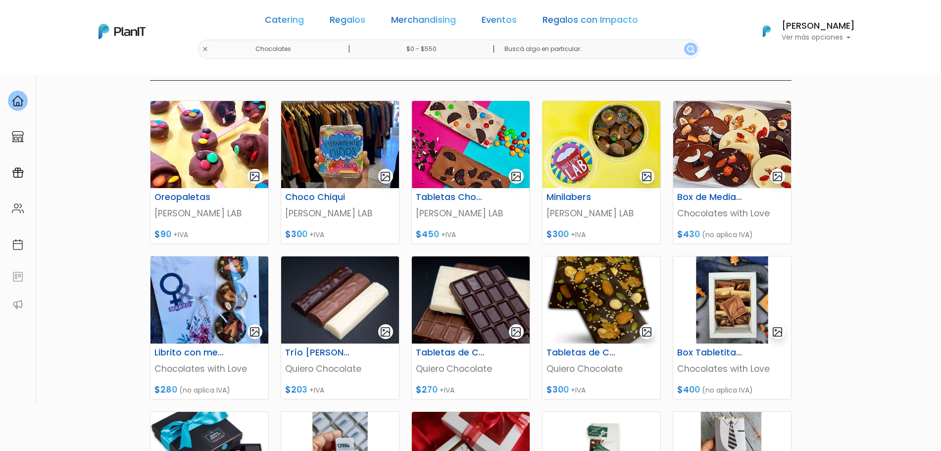
scroll to position [123, 0]
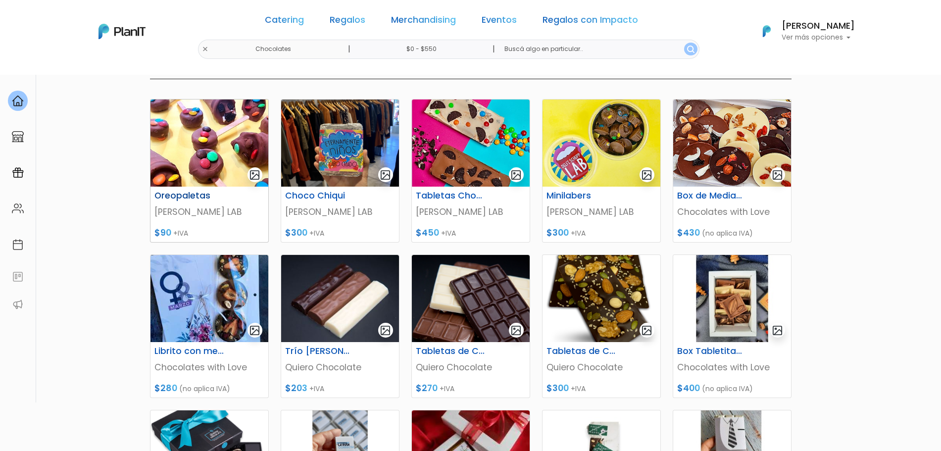
click at [212, 168] on img at bounding box center [209, 142] width 118 height 87
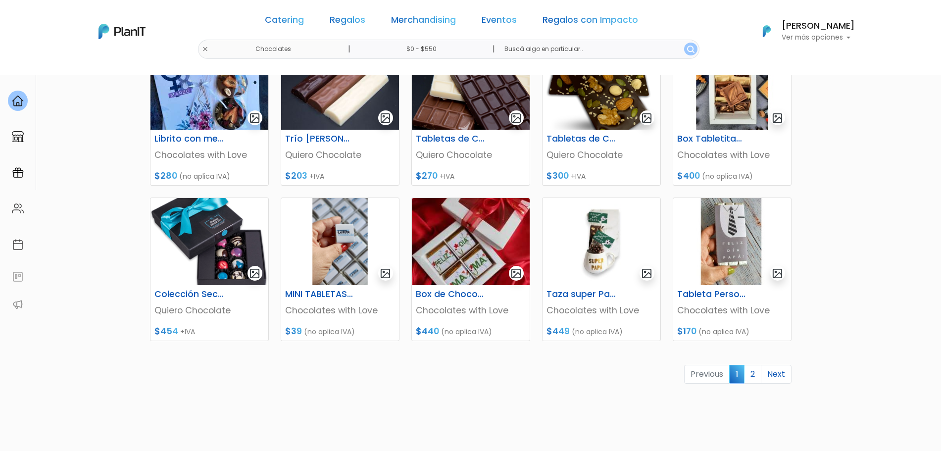
scroll to position [337, 0]
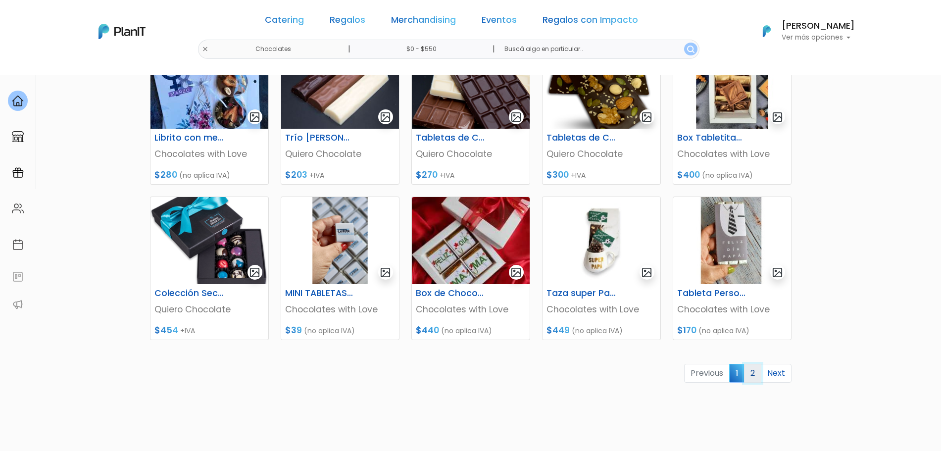
click at [751, 375] on link "2" at bounding box center [752, 373] width 17 height 19
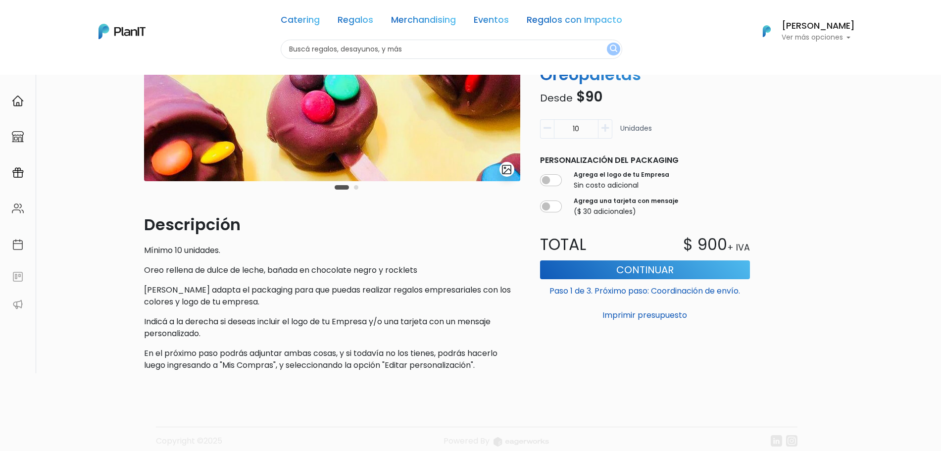
scroll to position [156, 0]
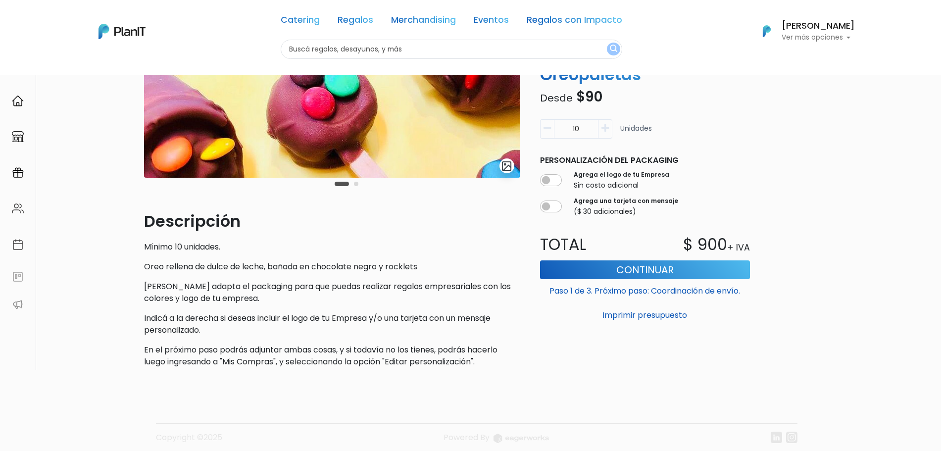
click at [359, 184] on div "Carousel Pagination" at bounding box center [346, 184] width 29 height 12
click at [356, 184] on button "Carousel Page 2" at bounding box center [356, 184] width 4 height 4
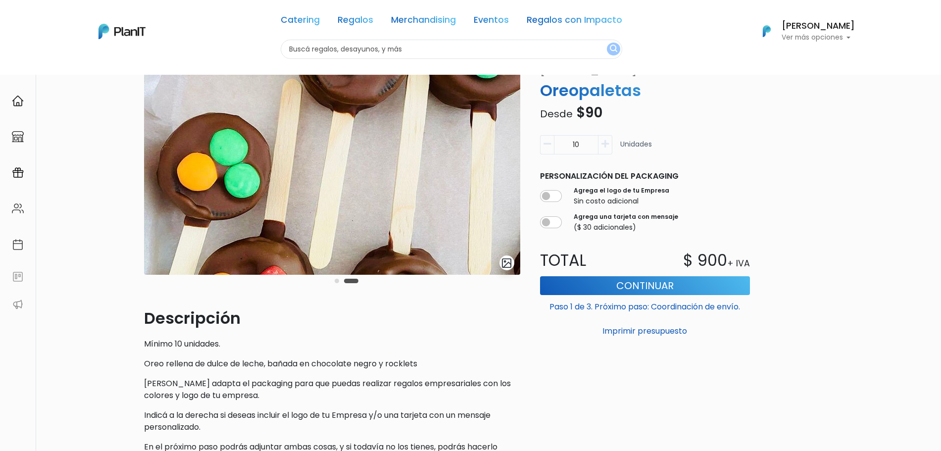
scroll to position [31, 0]
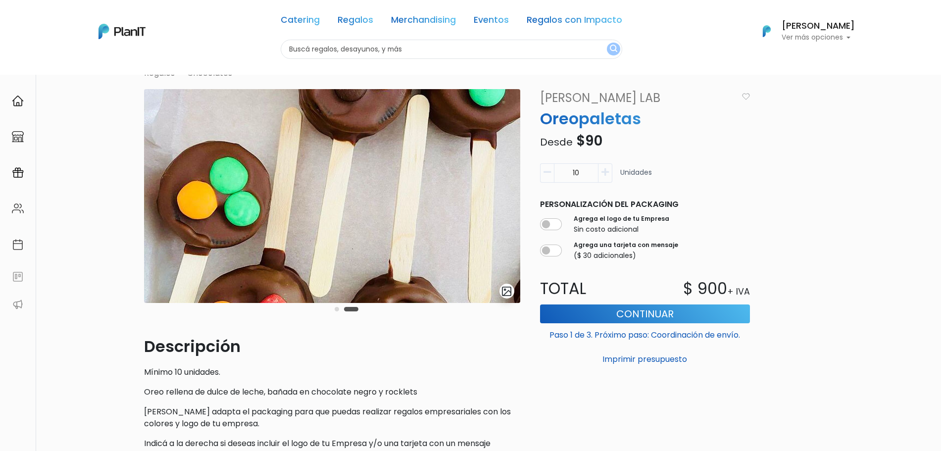
click at [335, 311] on div "Carousel Pagination" at bounding box center [346, 309] width 29 height 12
click at [339, 309] on button "Carousel Page 1" at bounding box center [337, 309] width 4 height 4
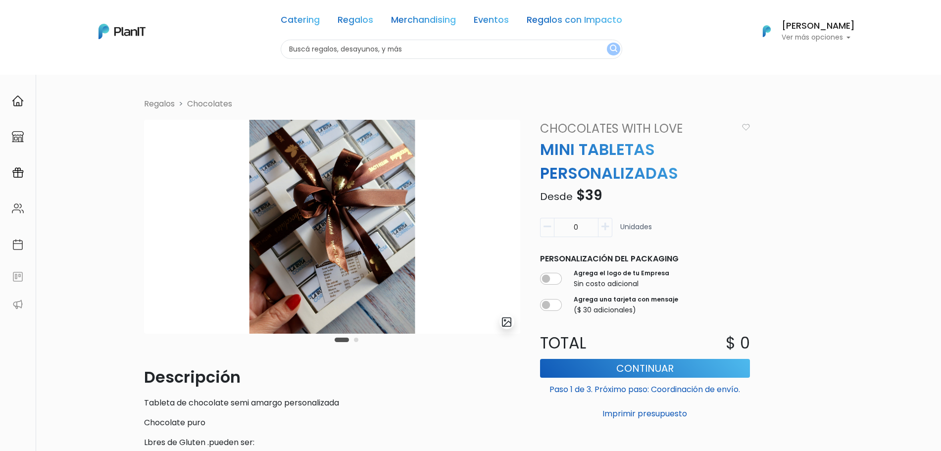
click at [839, 148] on div "Volver Regalos Chocolates slide 3 of 2 Descripción Tableta de chocolate semi am…" at bounding box center [470, 366] width 941 height 584
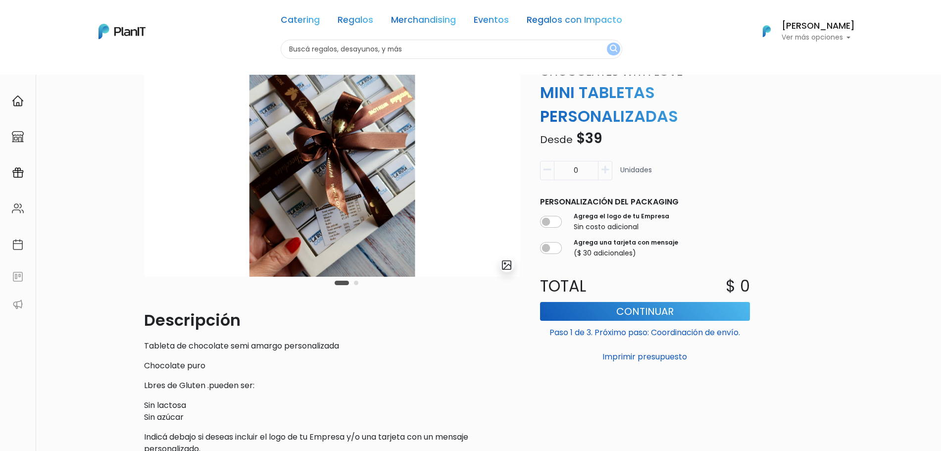
scroll to position [46, 0]
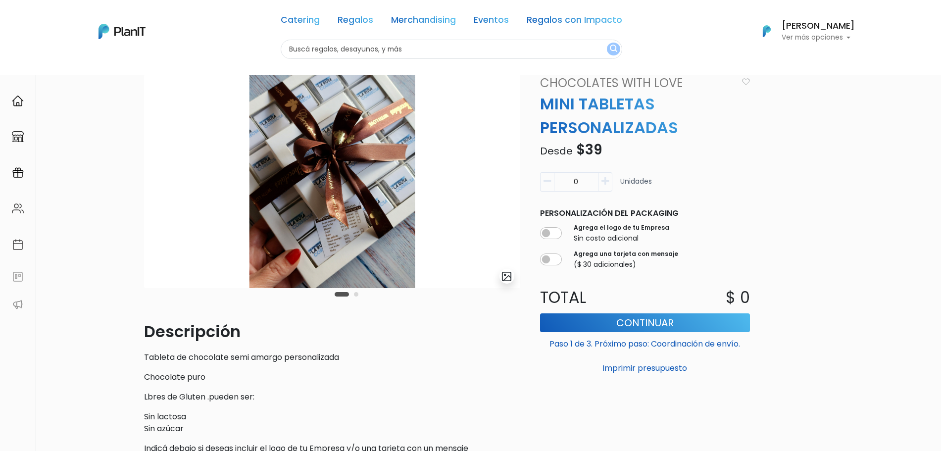
click at [354, 294] on button "Carousel Page 2" at bounding box center [356, 294] width 4 height 4
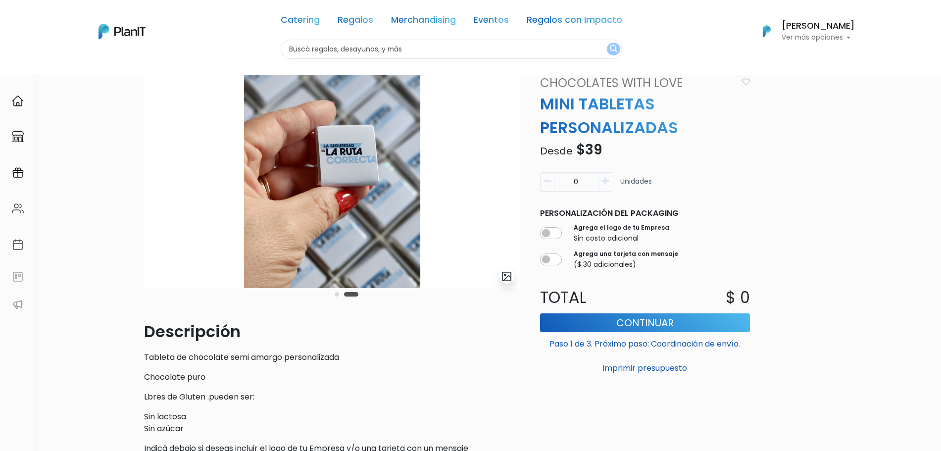
click at [331, 293] on div "slide 4 of 2" at bounding box center [332, 197] width 376 height 246
click at [332, 293] on div "slide 4 of 2" at bounding box center [332, 197] width 376 height 246
click at [336, 295] on button "Carousel Page 1" at bounding box center [337, 294] width 4 height 4
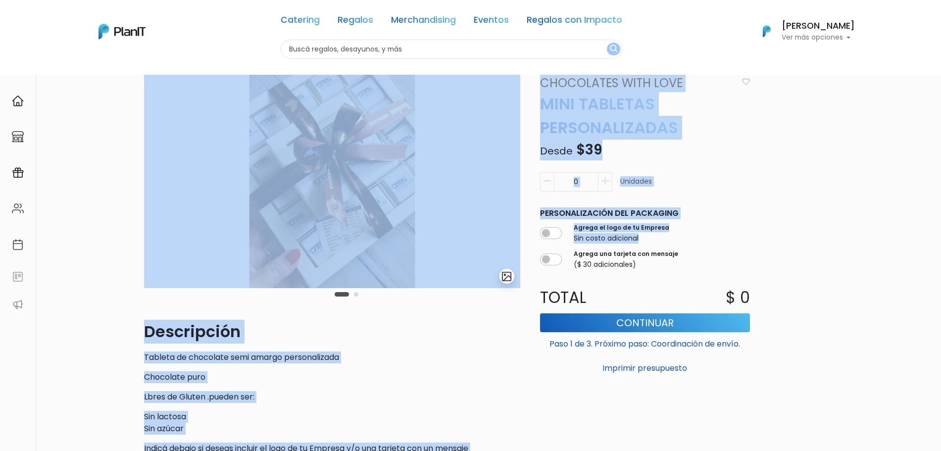
drag, startPoint x: 936, startPoint y: 245, endPoint x: 900, endPoint y: 91, distance: 158.2
click at [900, 91] on div "Volver Regalos Chocolates slide 3 of 2 Descripción Tableta de chocolate semi am…" at bounding box center [470, 321] width 941 height 584
click at [360, 17] on link "Regalos" at bounding box center [356, 22] width 36 height 12
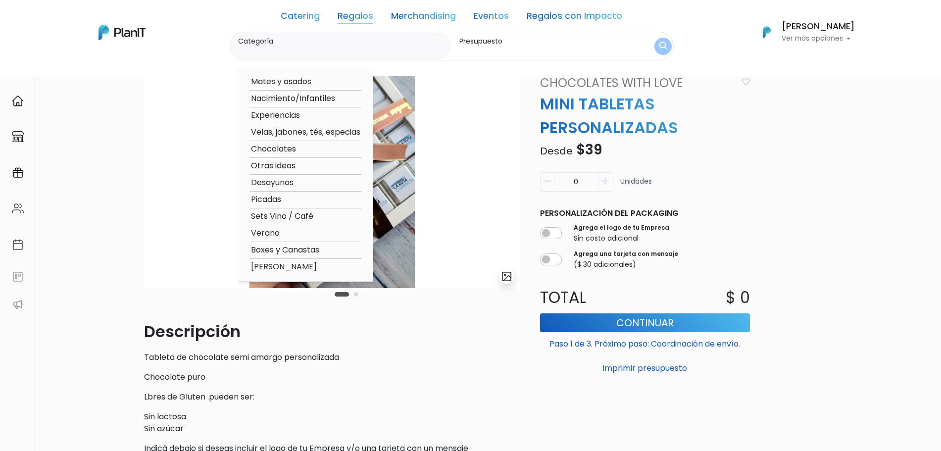
click at [280, 199] on option "Picadas" at bounding box center [305, 200] width 111 height 12
type input "Picadas"
type input "$0 - $1000"
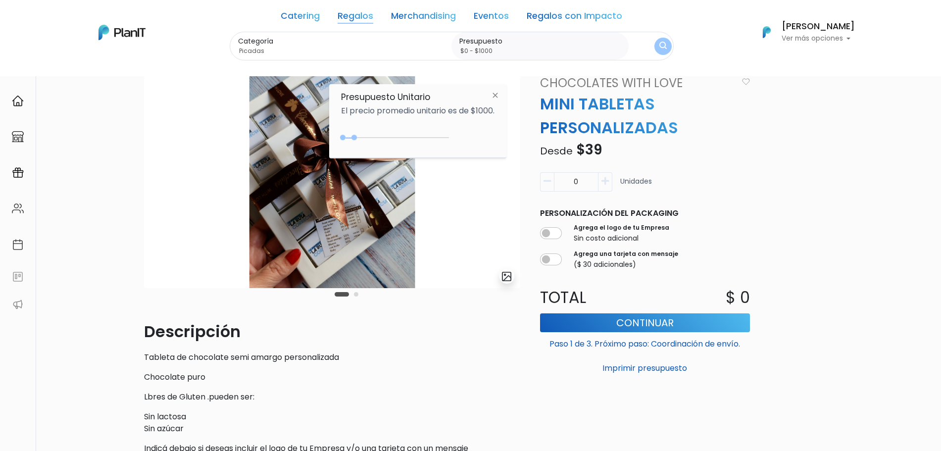
click at [356, 22] on link "Regalos" at bounding box center [356, 18] width 36 height 12
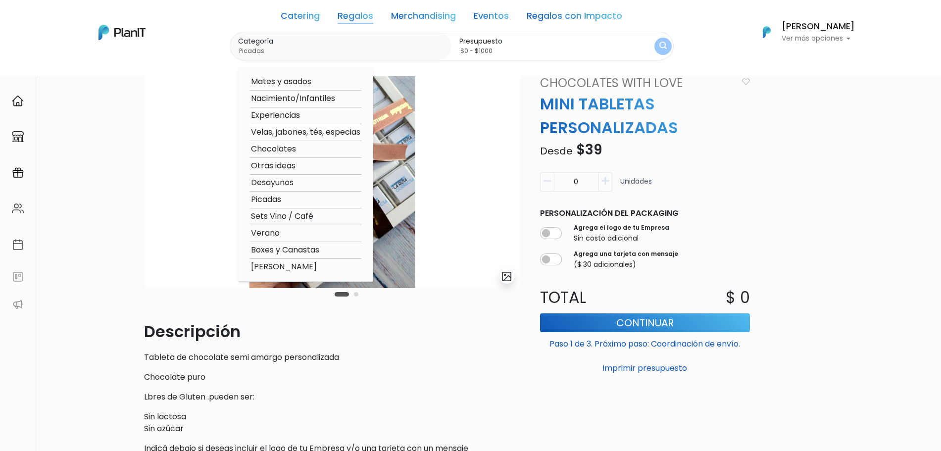
click at [292, 128] on option "Velas, jabones, tés, especias" at bounding box center [305, 132] width 111 height 12
type input "Velas, jabones, tés, especias"
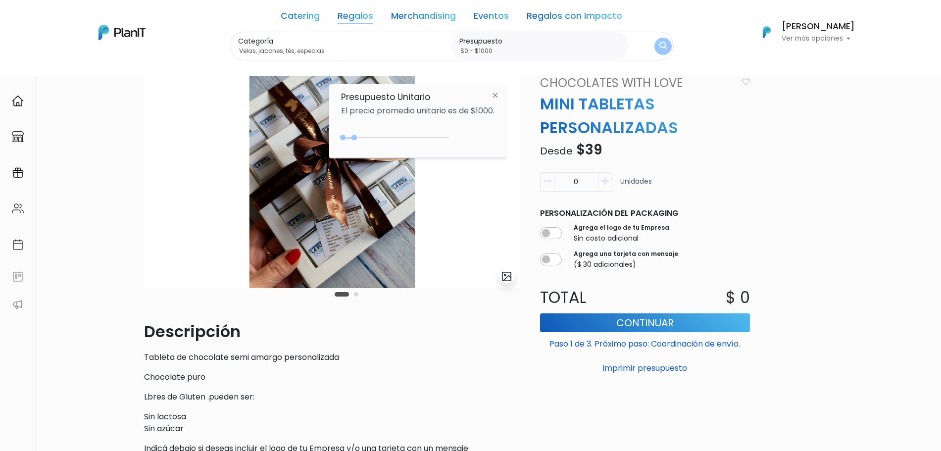
click at [354, 141] on div "0 : 550 0 550" at bounding box center [397, 140] width 104 height 10
click at [671, 42] on div "Categoría Velas, jabones, tés, especias Mates y asados Nacimiento/Infantiles Ex…" at bounding box center [452, 46] width 444 height 29
click at [666, 43] on img "submit" at bounding box center [662, 47] width 9 height 12
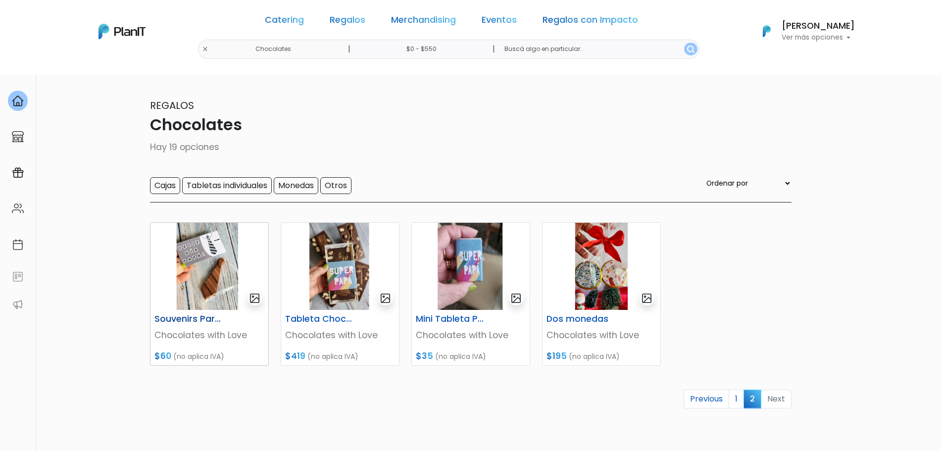
click at [184, 268] on img at bounding box center [209, 266] width 118 height 87
click at [478, 303] on img at bounding box center [471, 266] width 118 height 87
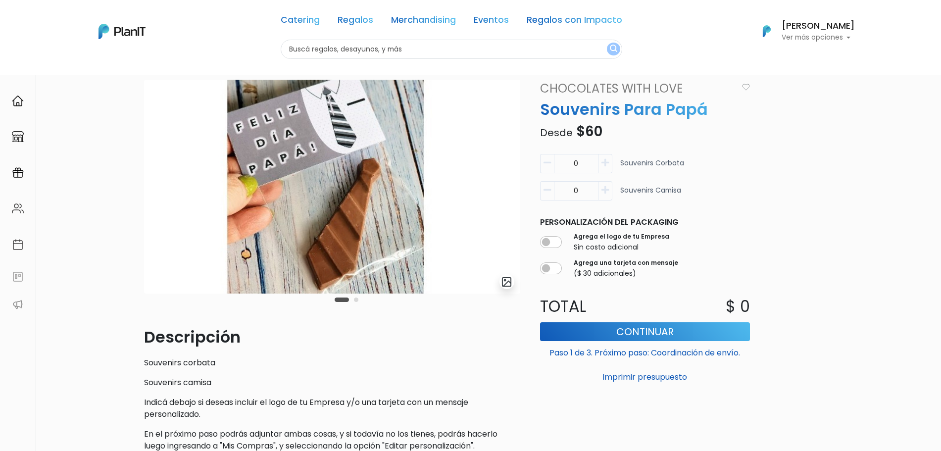
scroll to position [33, 0]
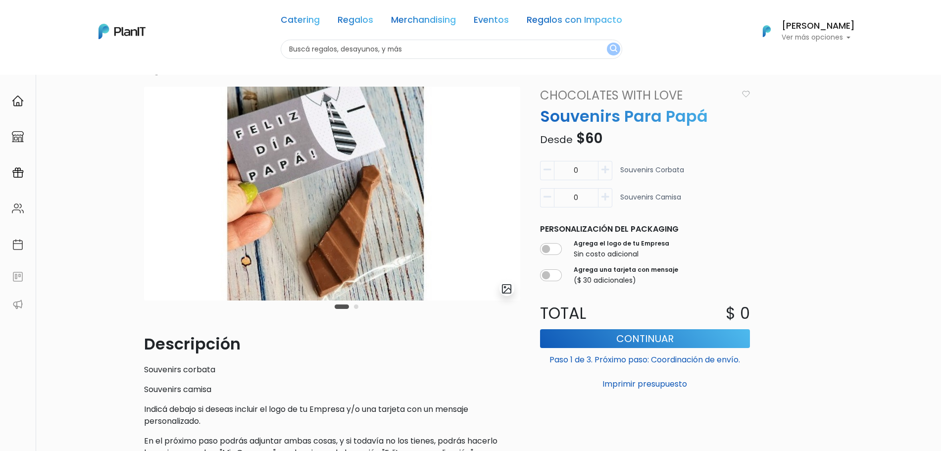
click at [605, 195] on icon "button" at bounding box center [604, 197] width 7 height 9
click at [551, 197] on button "button" at bounding box center [547, 197] width 14 height 19
type input "0"
click at [604, 167] on icon "button" at bounding box center [604, 169] width 7 height 9
click at [541, 176] on button "button" at bounding box center [547, 170] width 14 height 19
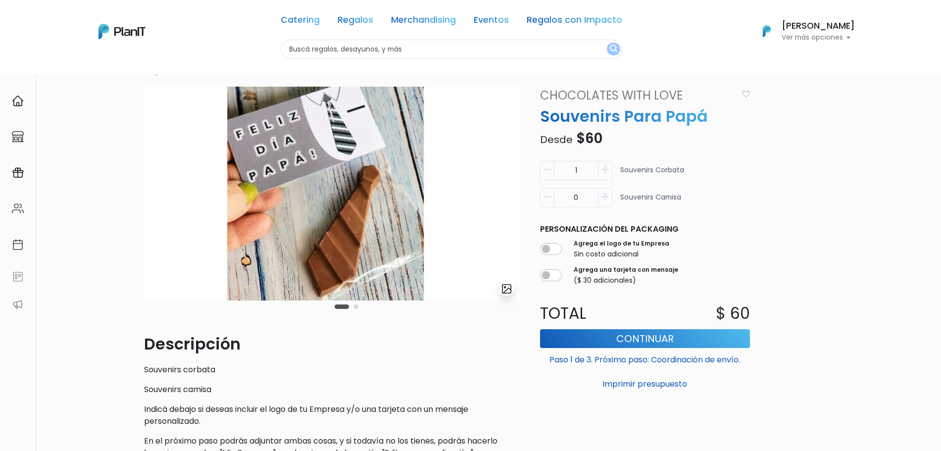
type input "0"
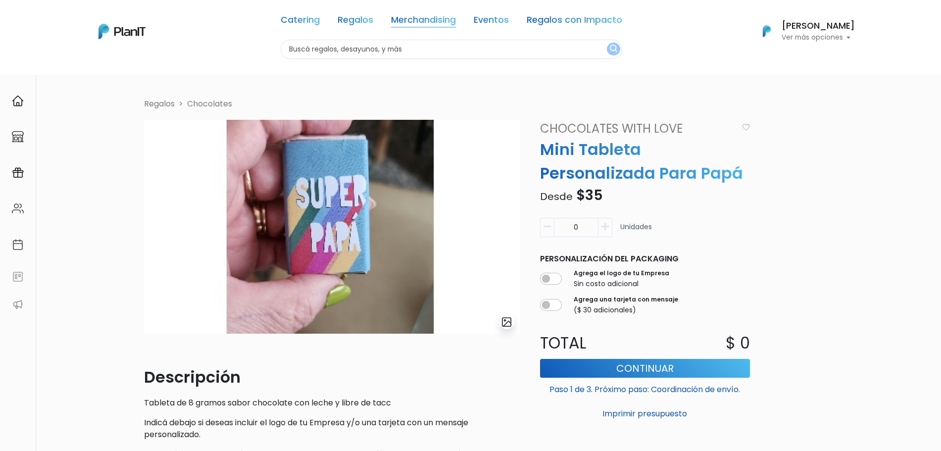
click at [423, 23] on link "Merchandising" at bounding box center [423, 22] width 65 height 12
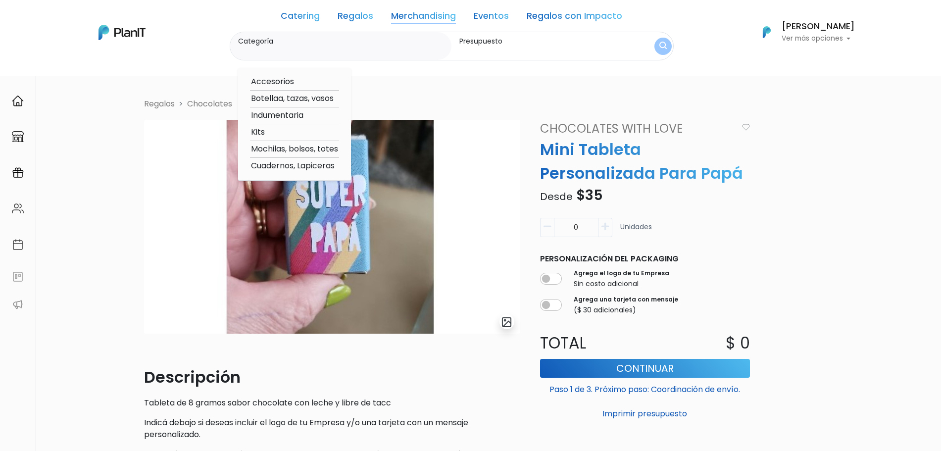
click at [365, 23] on div "Catering Regalos Merchandising Eventos Regalos con Impacto" at bounding box center [452, 18] width 342 height 28
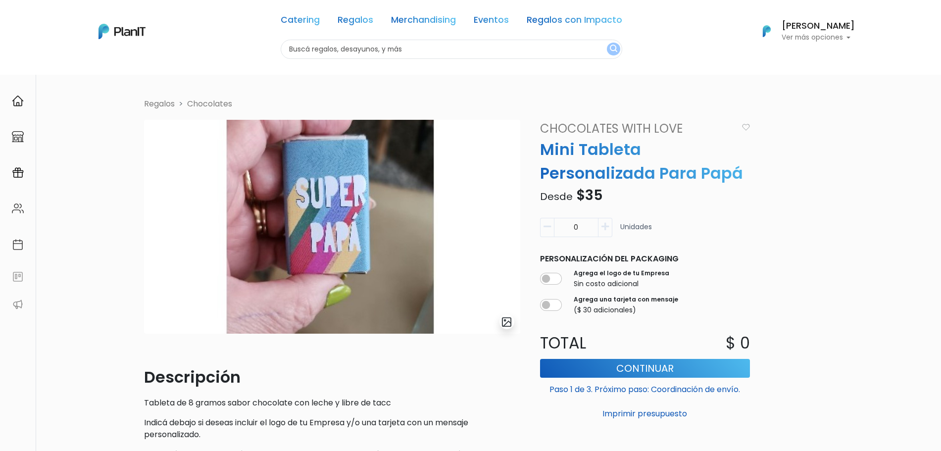
click at [410, 29] on div "Catering Regalos Merchandising Eventos Regalos con Impacto" at bounding box center [452, 22] width 342 height 36
click at [416, 23] on link "Merchandising" at bounding box center [423, 22] width 65 height 12
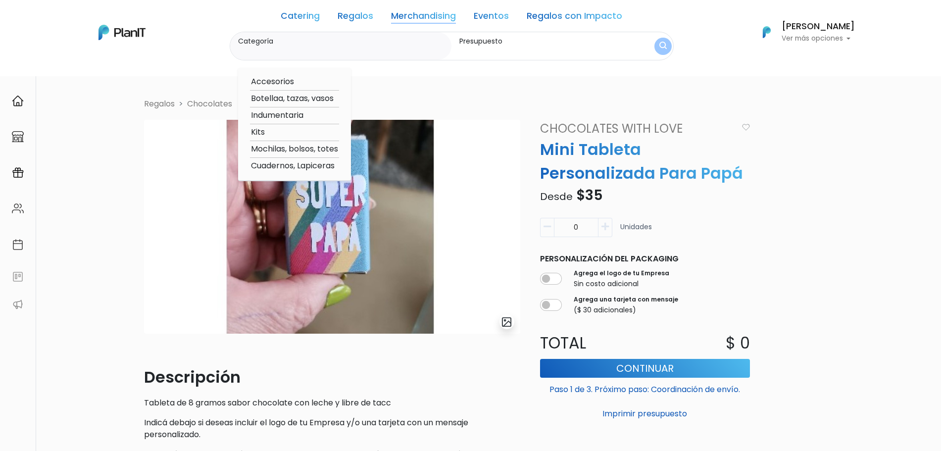
click at [282, 81] on option "Accesorios" at bounding box center [294, 82] width 89 height 12
type input "Accesorios"
type input "$0 - $1000"
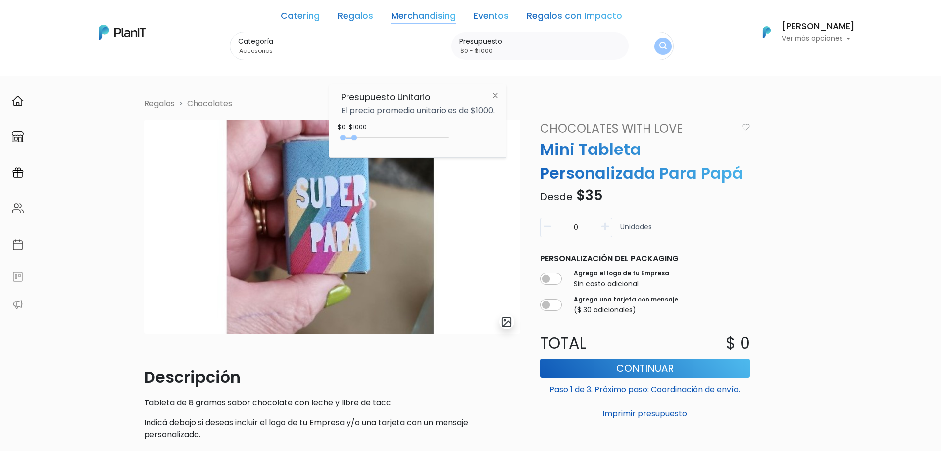
click at [658, 44] on button "submit" at bounding box center [662, 46] width 17 height 17
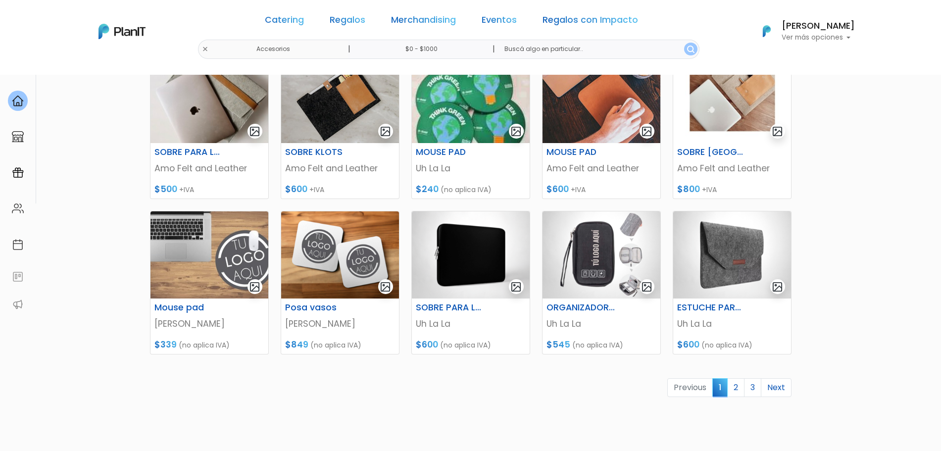
scroll to position [404, 0]
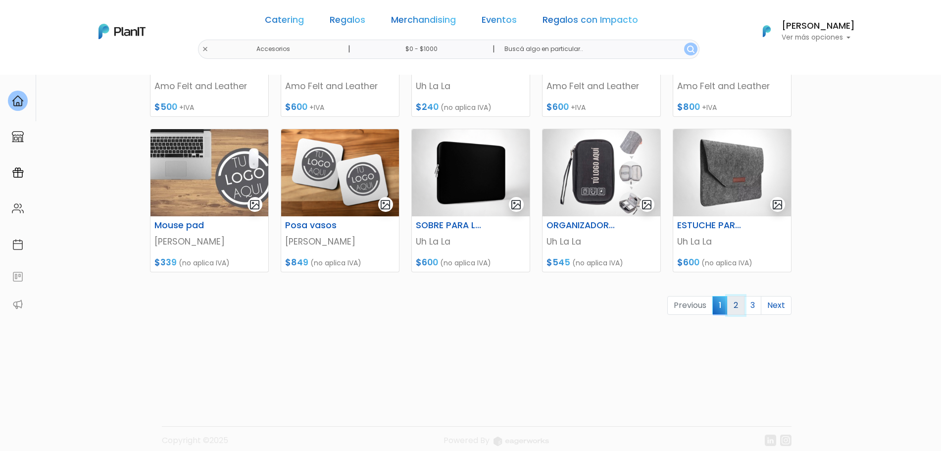
click at [743, 303] on link "2" at bounding box center [735, 305] width 17 height 19
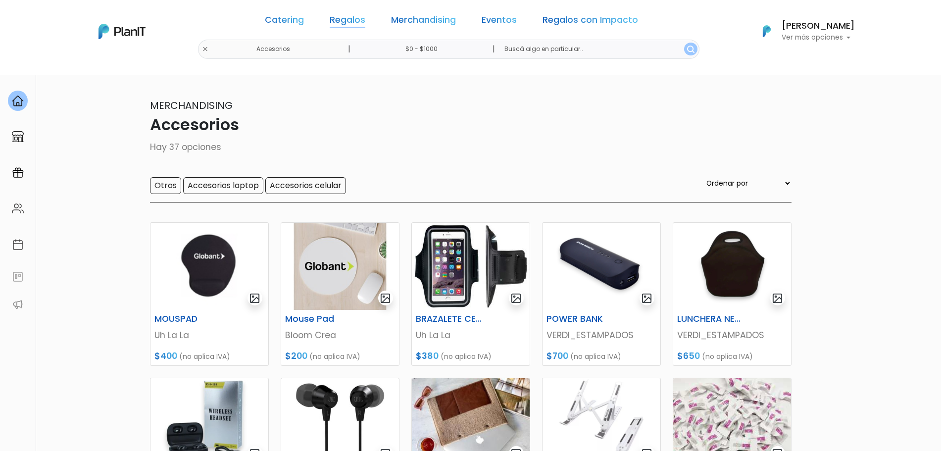
click at [362, 24] on link "Regalos" at bounding box center [348, 22] width 36 height 12
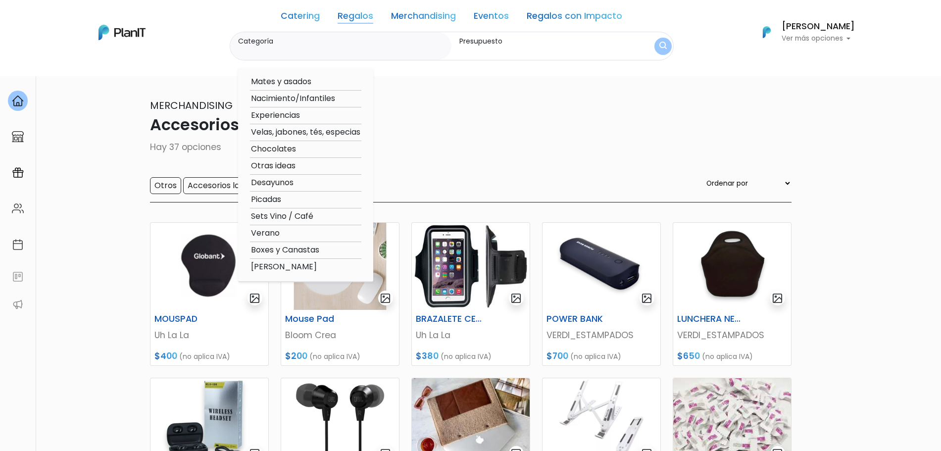
click at [289, 166] on option "Otras ideas" at bounding box center [305, 166] width 111 height 12
type input "Otras ideas"
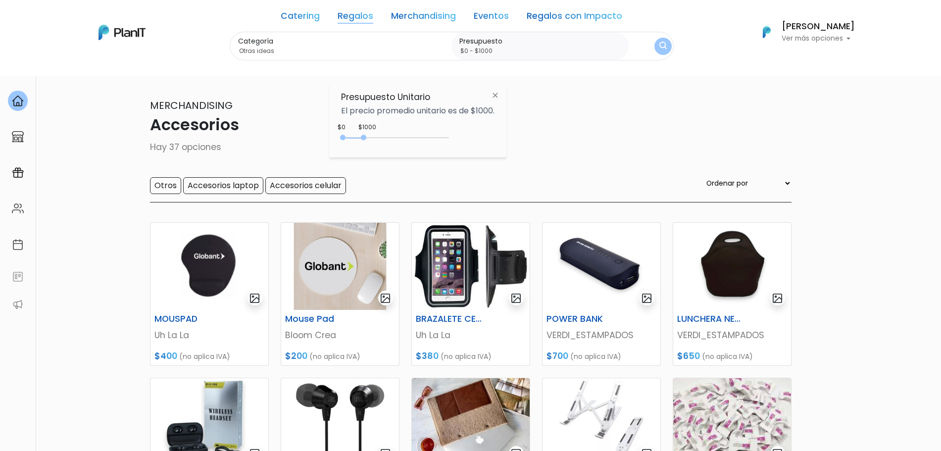
click at [357, 134] on div "0 : 1000 0 1000 0,1000" at bounding box center [397, 140] width 104 height 12
click at [351, 140] on div "0 : 1000 0 1000" at bounding box center [397, 140] width 104 height 10
drag, startPoint x: 348, startPoint y: 140, endPoint x: 338, endPoint y: 138, distance: 10.6
click at [338, 138] on div "Presupuesto Unitario El precio promedio unitario es de $1000. $1000 $0 150 : 10…" at bounding box center [417, 121] width 177 height 74
drag, startPoint x: 365, startPoint y: 141, endPoint x: 350, endPoint y: 146, distance: 15.2
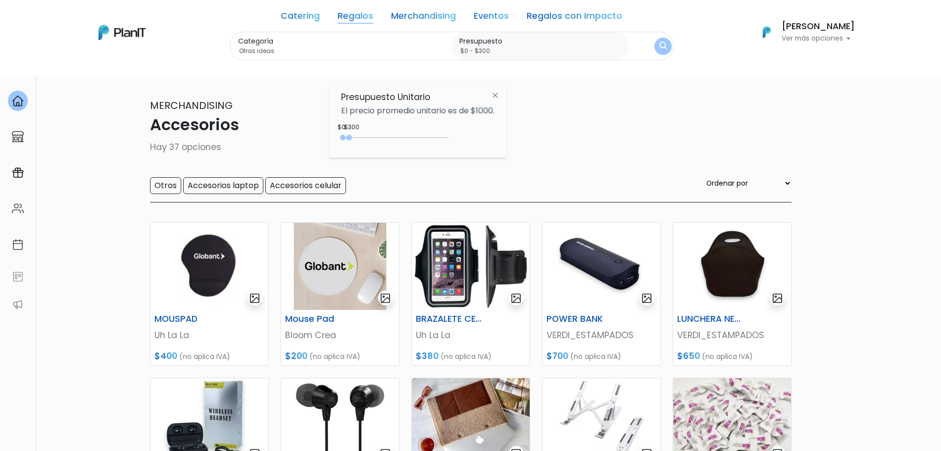
click at [350, 146] on div "$300 $0 0 : 300 0 300 0,300" at bounding box center [417, 140] width 153 height 20
type input "$0 - $250"
click at [661, 45] on img "submit" at bounding box center [662, 46] width 8 height 11
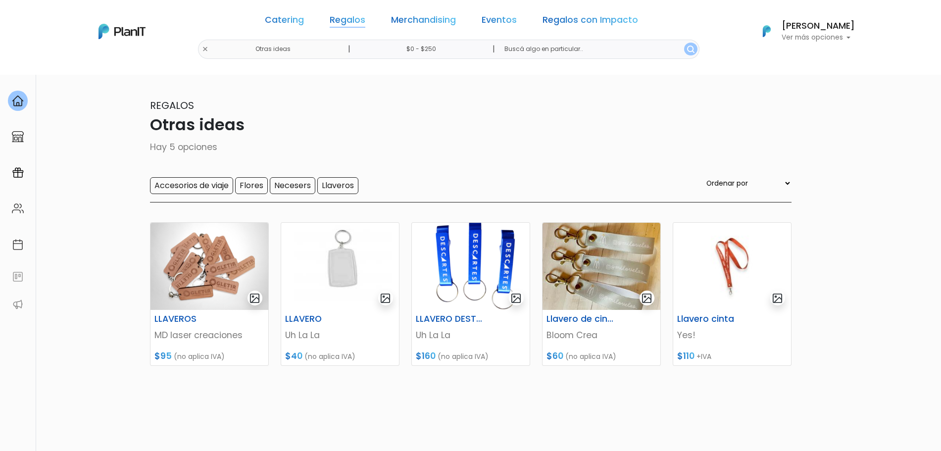
click at [354, 16] on link "Regalos" at bounding box center [348, 22] width 36 height 12
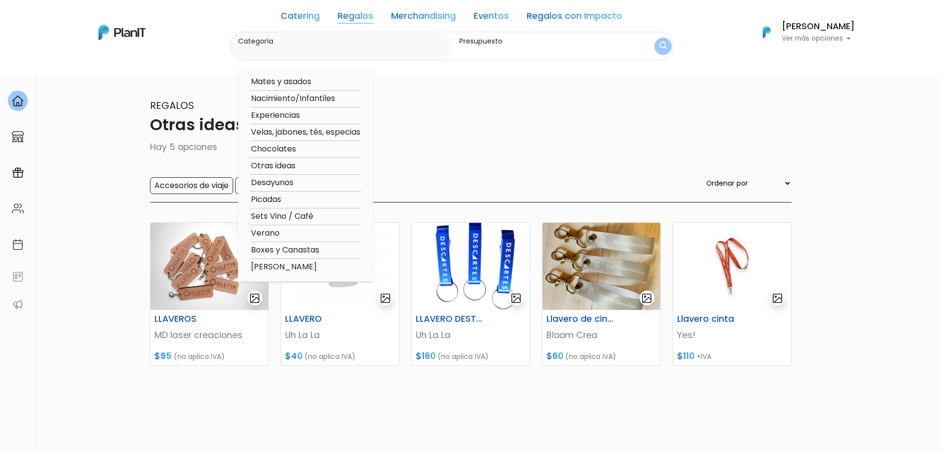
click at [269, 219] on option "Sets Vino / Café" at bounding box center [305, 216] width 111 height 12
type input "Sets Vino / Café"
type input "$0 - $250"
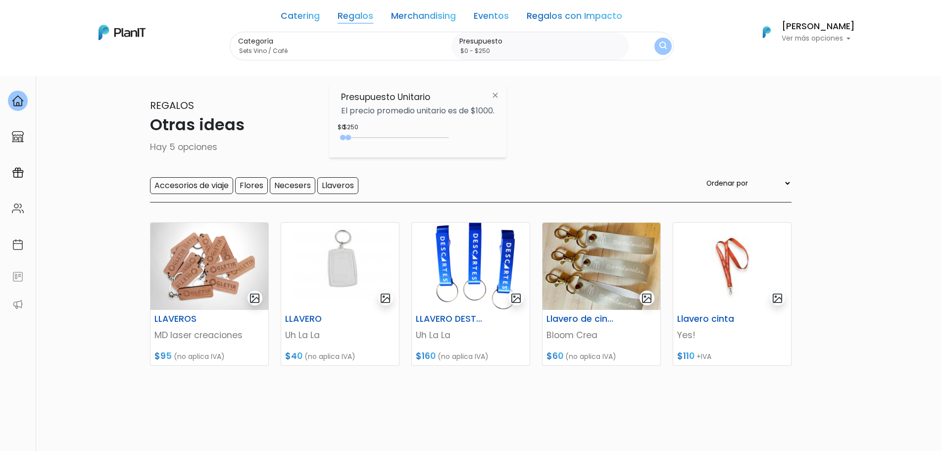
click at [363, 23] on link "Regalos" at bounding box center [356, 18] width 36 height 12
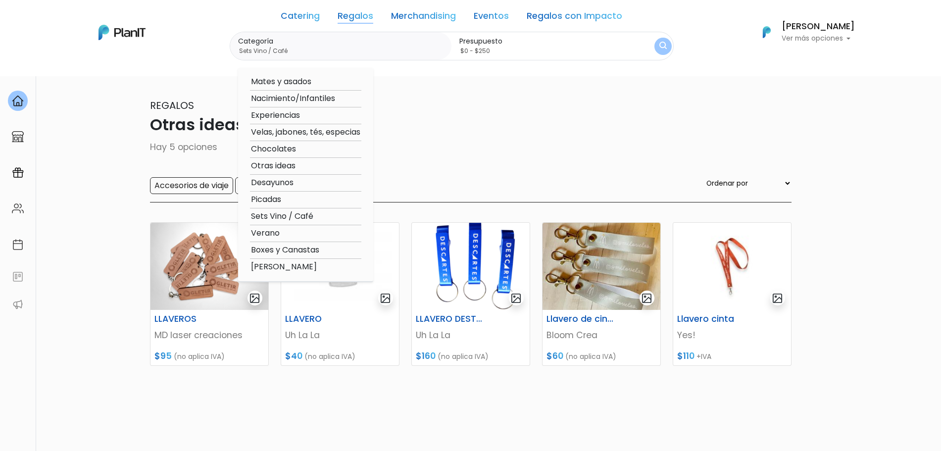
click at [271, 164] on option "Otras ideas" at bounding box center [305, 166] width 111 height 12
type input "Otras ideas"
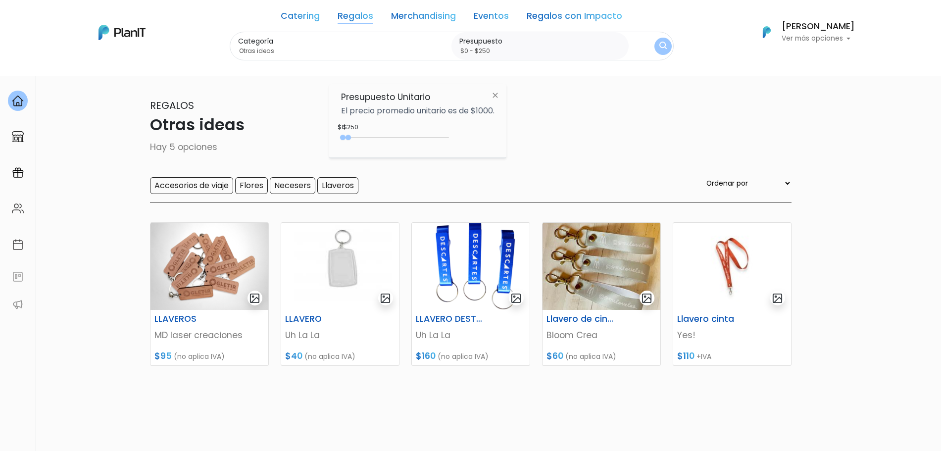
click at [664, 49] on img "submit" at bounding box center [662, 46] width 7 height 9
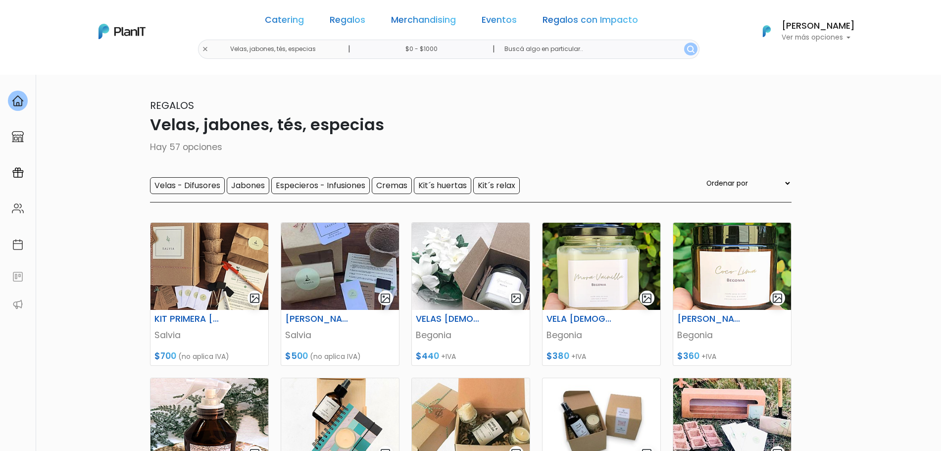
scroll to position [415, 0]
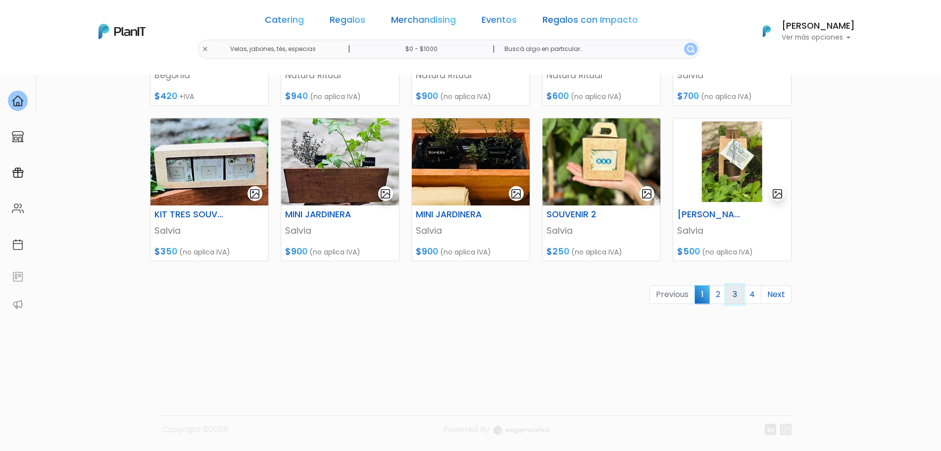
click at [737, 288] on link "3" at bounding box center [734, 294] width 17 height 19
